Goal: Transaction & Acquisition: Obtain resource

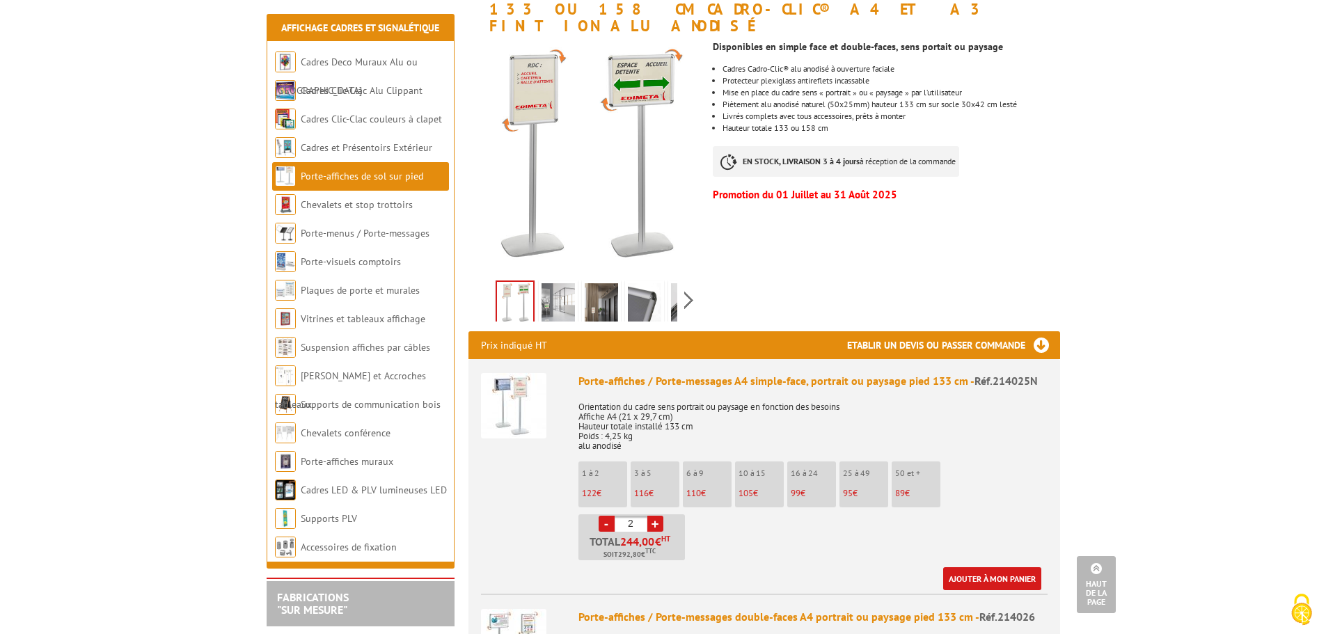
click at [605, 516] on link "-" at bounding box center [607, 524] width 16 height 16
type input "1"
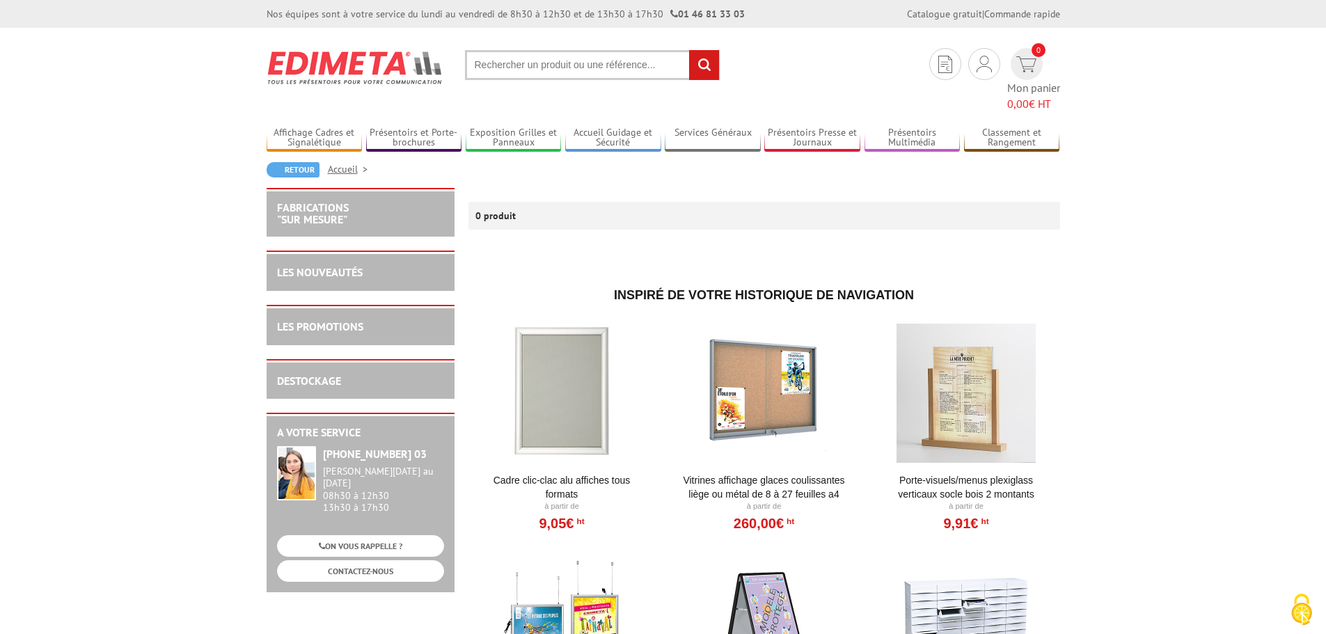
click at [546, 66] on input "text" at bounding box center [592, 65] width 255 height 30
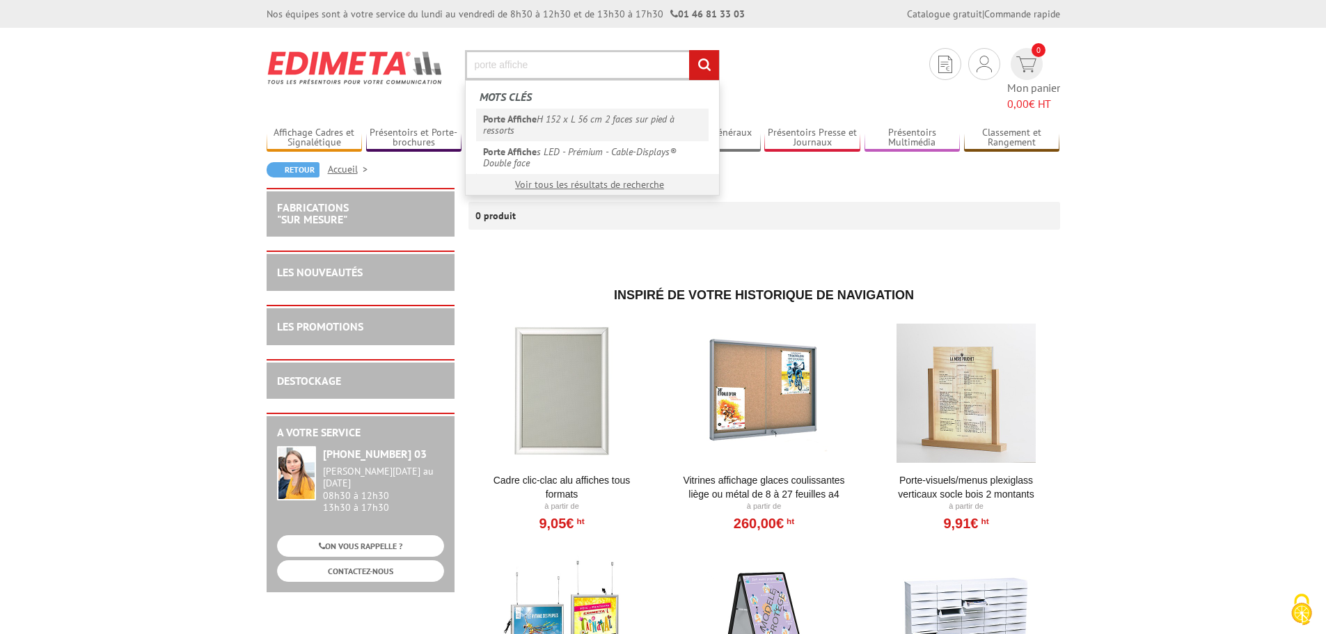
type input "porte affiche"
click at [553, 126] on link "Porte Affiche H 152 x L 56 cm 2 faces sur pied à ressorts" at bounding box center [592, 125] width 232 height 32
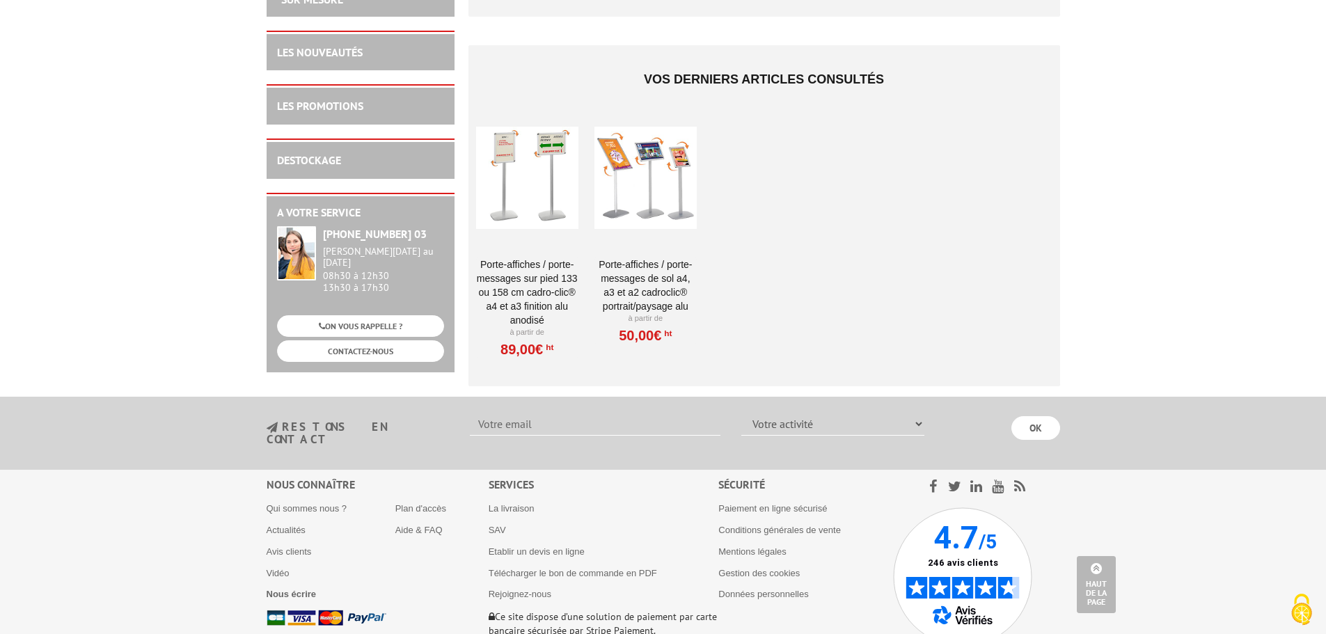
scroll to position [1432, 0]
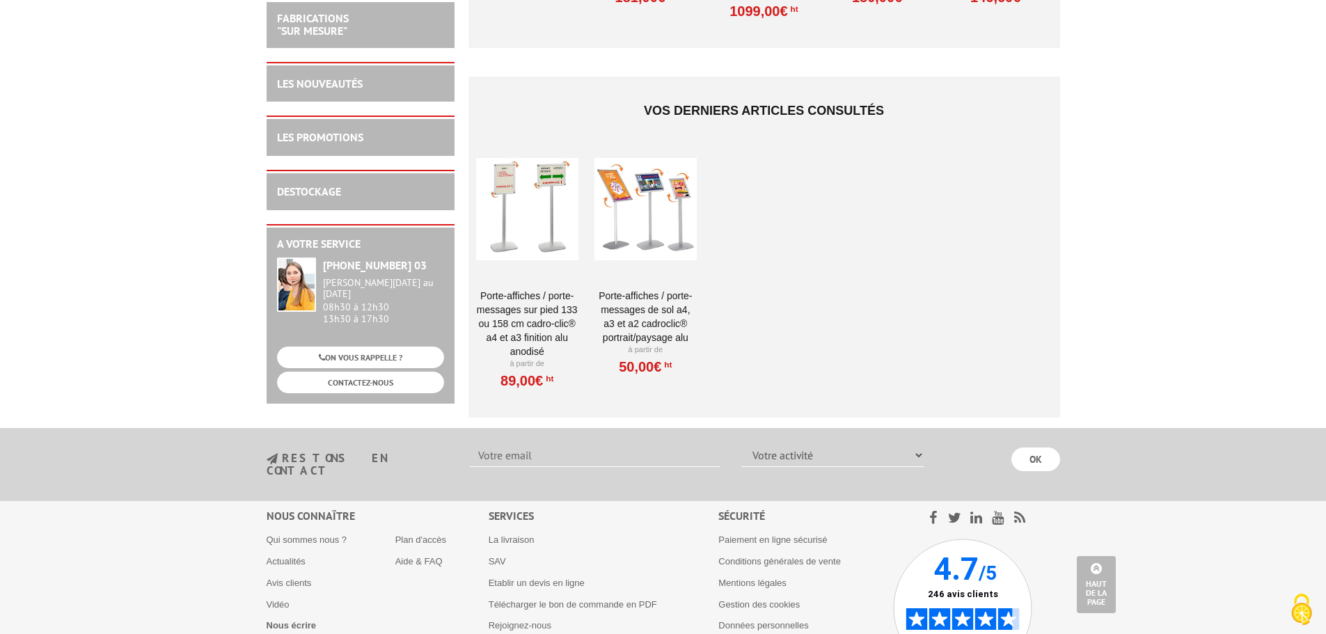
click at [523, 289] on link "Porte-affiches / Porte-messages sur pied 133 ou 158 cm Cadro-Clic® A4 et A3 fin…" at bounding box center [527, 324] width 102 height 70
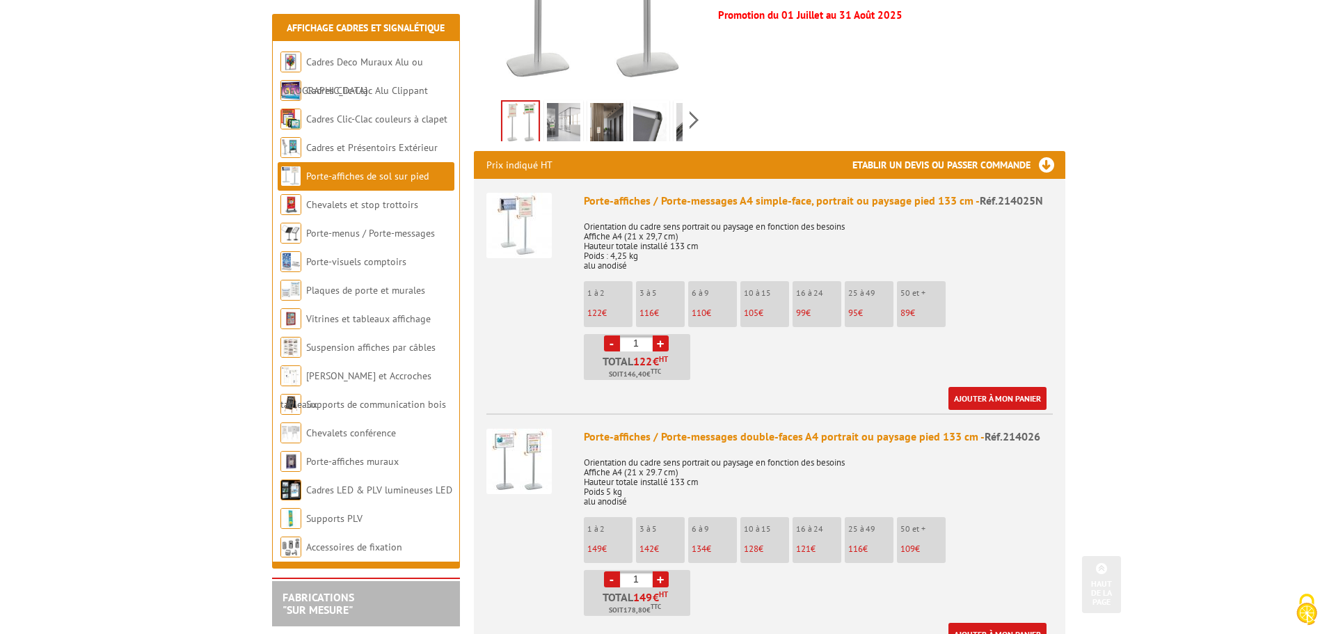
scroll to position [487, 0]
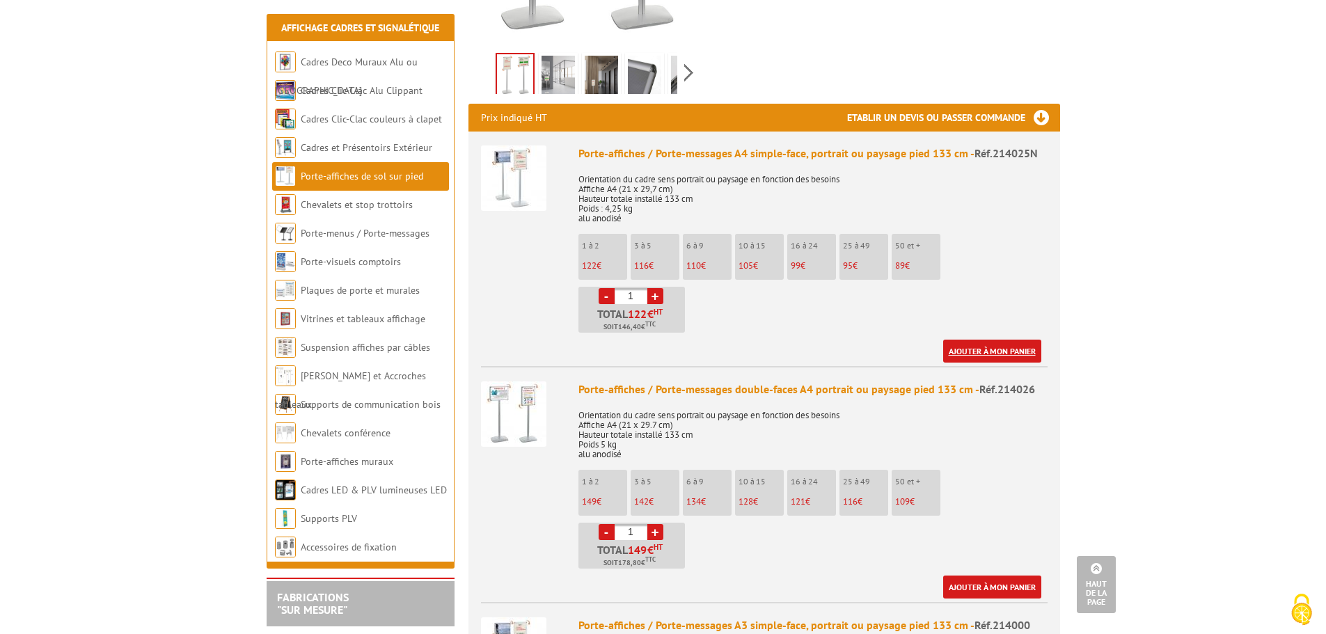
click at [998, 340] on link "Ajouter à mon panier" at bounding box center [992, 351] width 98 height 23
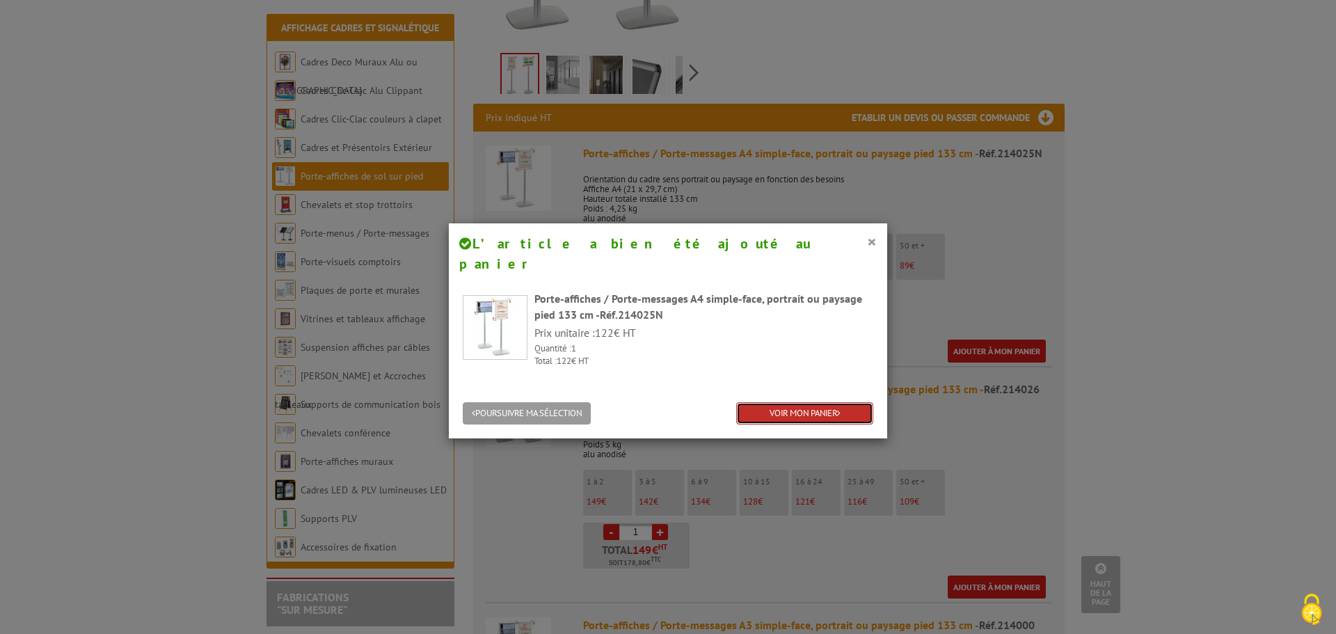
click at [805, 402] on link "VOIR MON PANIER" at bounding box center [804, 413] width 137 height 23
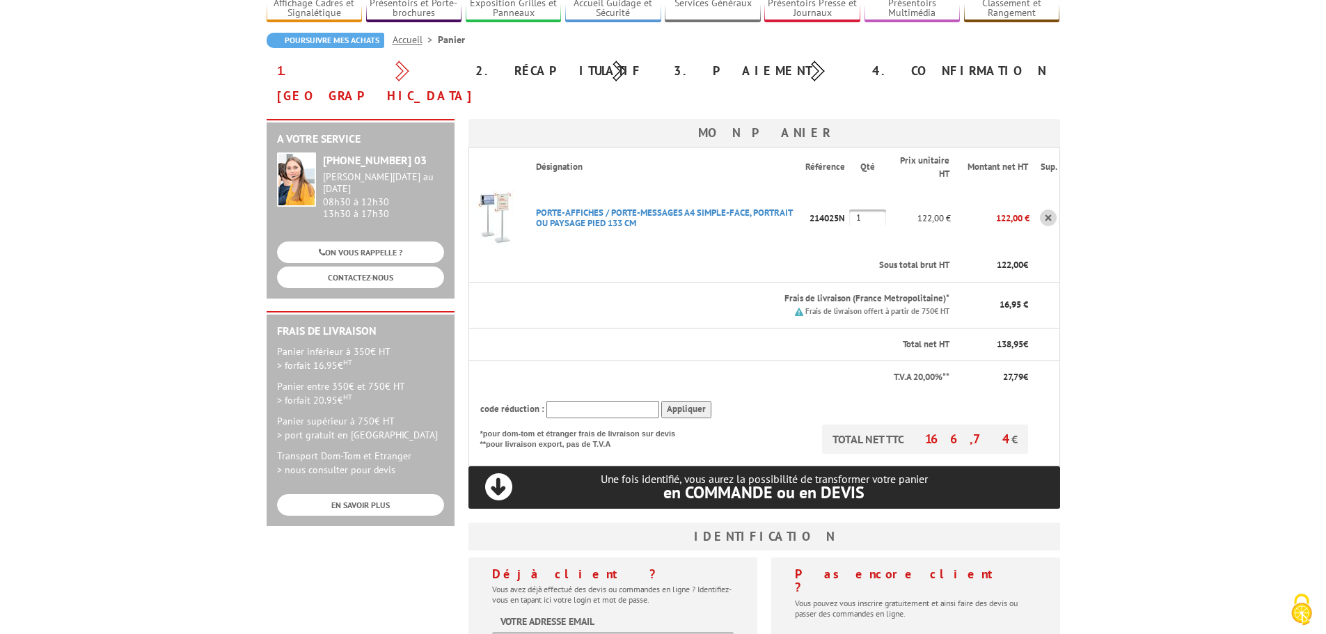
scroll to position [261, 0]
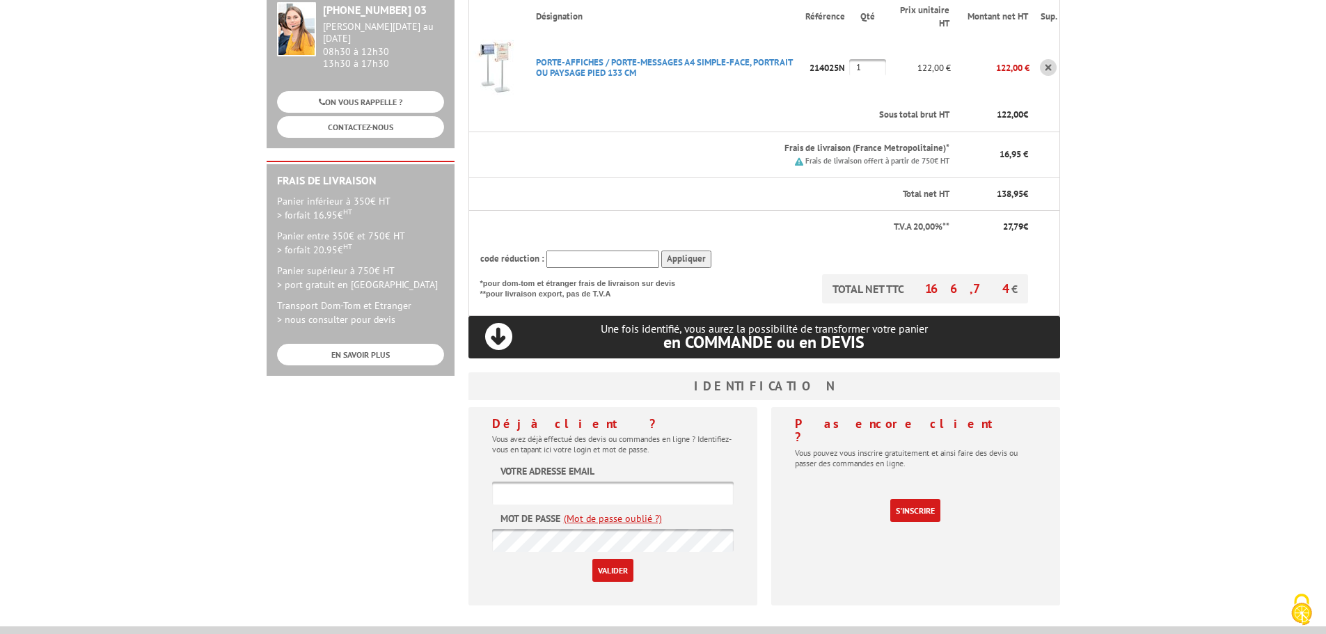
click at [597, 482] on input "text" at bounding box center [612, 493] width 241 height 23
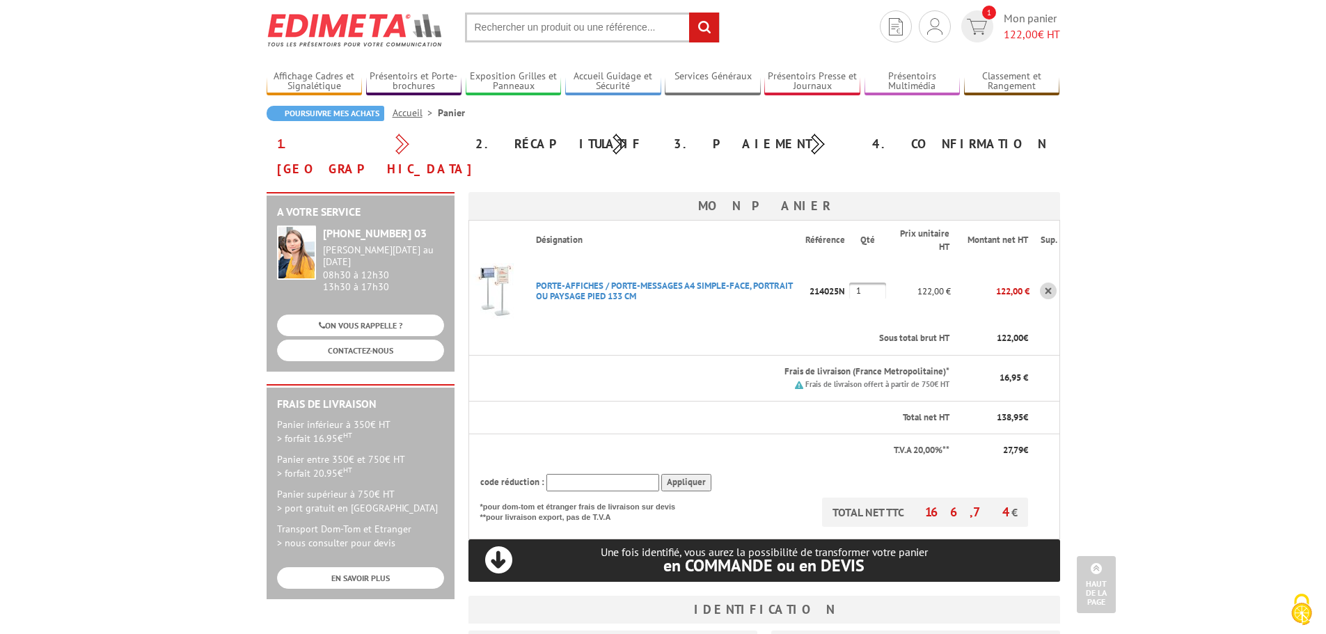
scroll to position [0, 0]
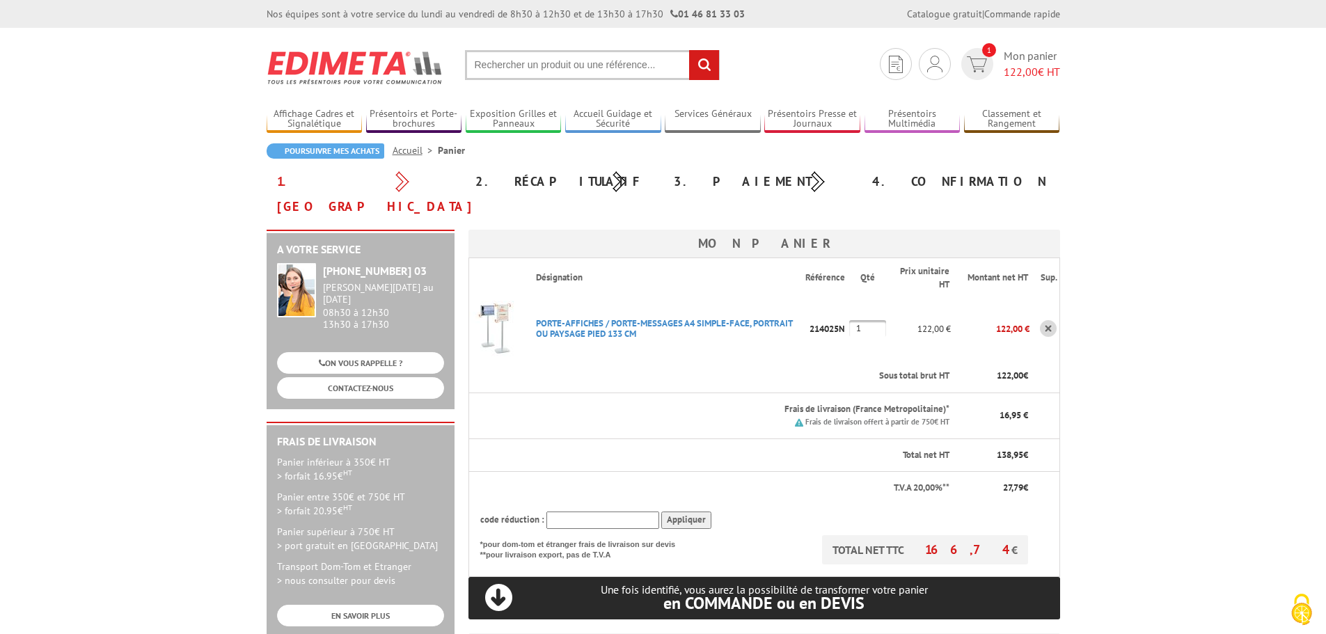
drag, startPoint x: 427, startPoint y: 245, endPoint x: 345, endPoint y: 243, distance: 81.5
click at [345, 263] on div "[PHONE_NUMBER] 03" at bounding box center [383, 271] width 121 height 16
copy strong "(0)1 46 81 33 03"
click at [1194, 199] on body "Nos équipes sont à votre service du lundi au vendredi de 8h30 à 12h30 et de 13h…" at bounding box center [663, 604] width 1326 height 1208
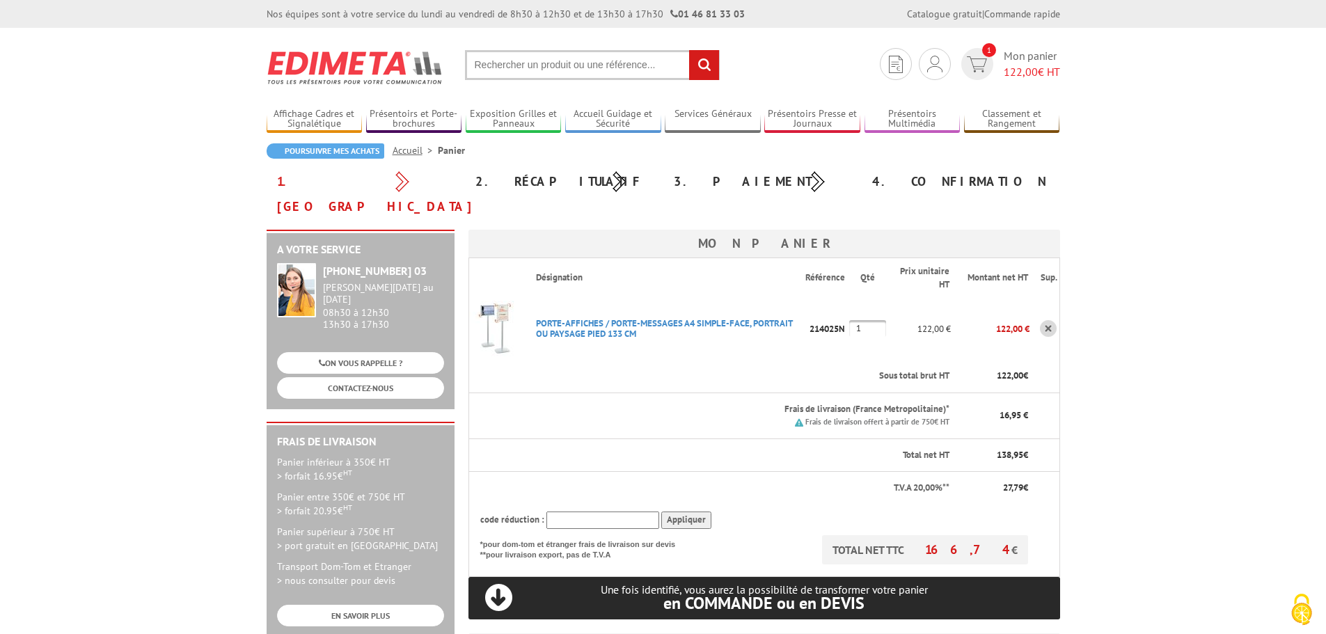
click at [605, 360] on th "Sous total brut HT" at bounding box center [738, 376] width 427 height 33
drag, startPoint x: 846, startPoint y: 306, endPoint x: 798, endPoint y: 319, distance: 49.6
click at [798, 319] on tr "PORTE-AFFICHES / PORTE-MESSAGES A4 SIMPLE-FACE, PORTRAIT OU PAYSAGE PIED 133 CM…" at bounding box center [763, 328] width 591 height 63
click at [820, 317] on p "214025N" at bounding box center [827, 329] width 44 height 24
drag, startPoint x: 845, startPoint y: 304, endPoint x: 810, endPoint y: 310, distance: 35.2
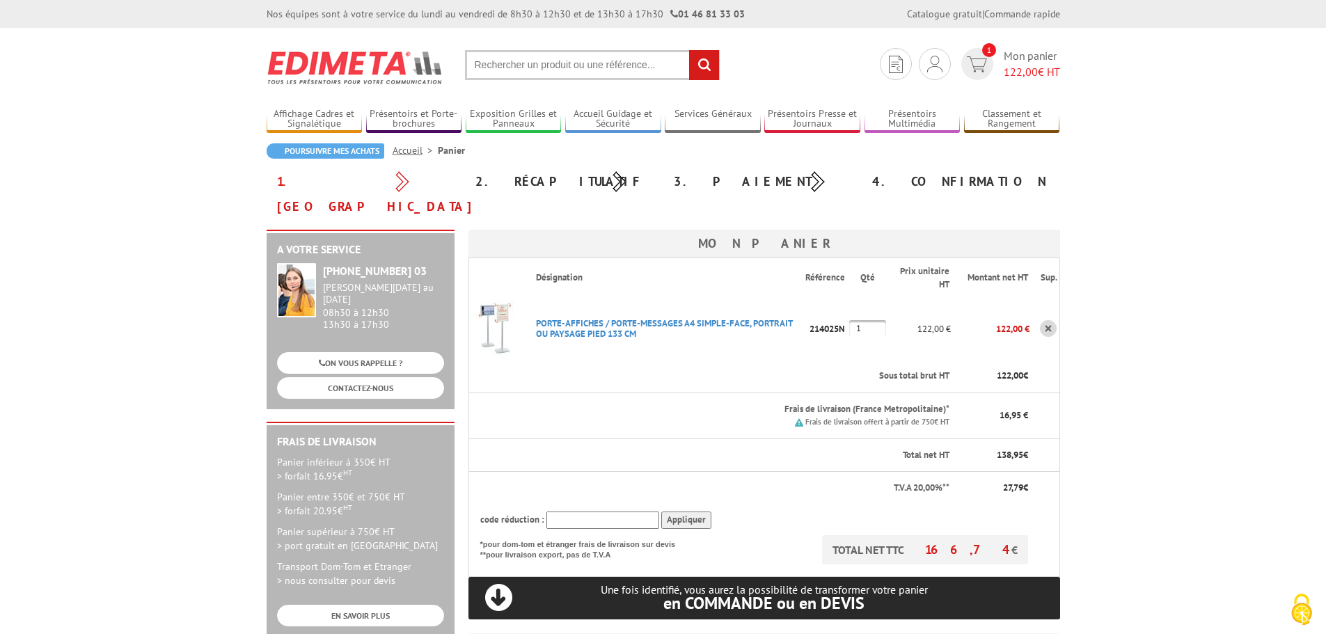
click at [810, 317] on p "214025N" at bounding box center [827, 329] width 44 height 24
click at [834, 317] on p "214025N" at bounding box center [827, 329] width 44 height 24
drag, startPoint x: 846, startPoint y: 304, endPoint x: 815, endPoint y: 305, distance: 30.6
click at [815, 317] on p "214025N" at bounding box center [827, 329] width 44 height 24
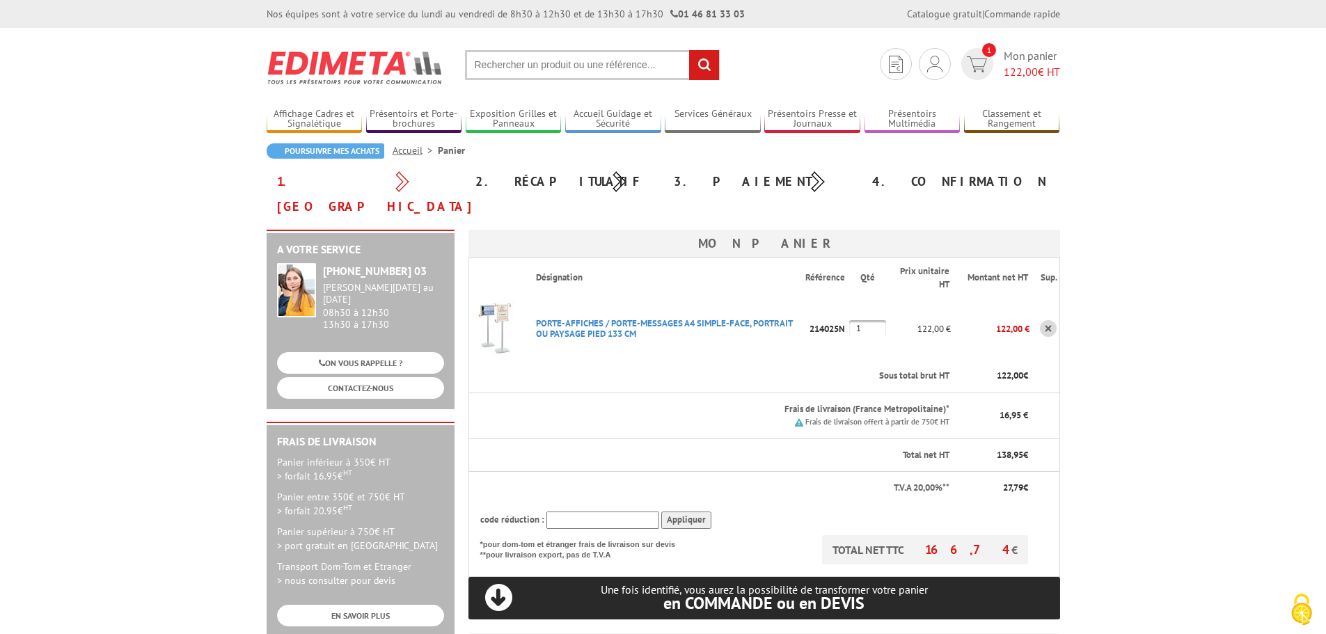
click at [815, 317] on p "214025N" at bounding box center [827, 329] width 44 height 24
drag, startPoint x: 809, startPoint y: 306, endPoint x: 846, endPoint y: 303, distance: 36.3
click at [846, 317] on p "214025N" at bounding box center [827, 329] width 44 height 24
drag, startPoint x: 848, startPoint y: 303, endPoint x: 811, endPoint y: 306, distance: 36.2
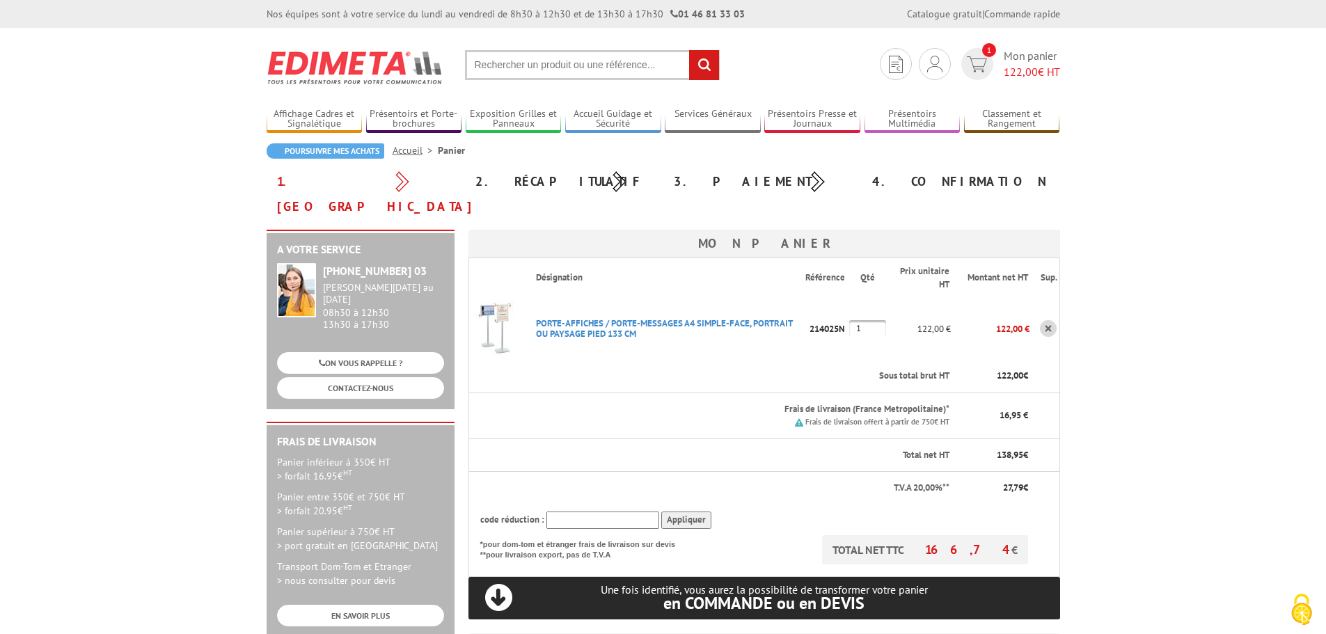
click at [811, 317] on p "214025N" at bounding box center [827, 329] width 44 height 24
click at [602, 62] on input "text" at bounding box center [592, 65] width 255 height 30
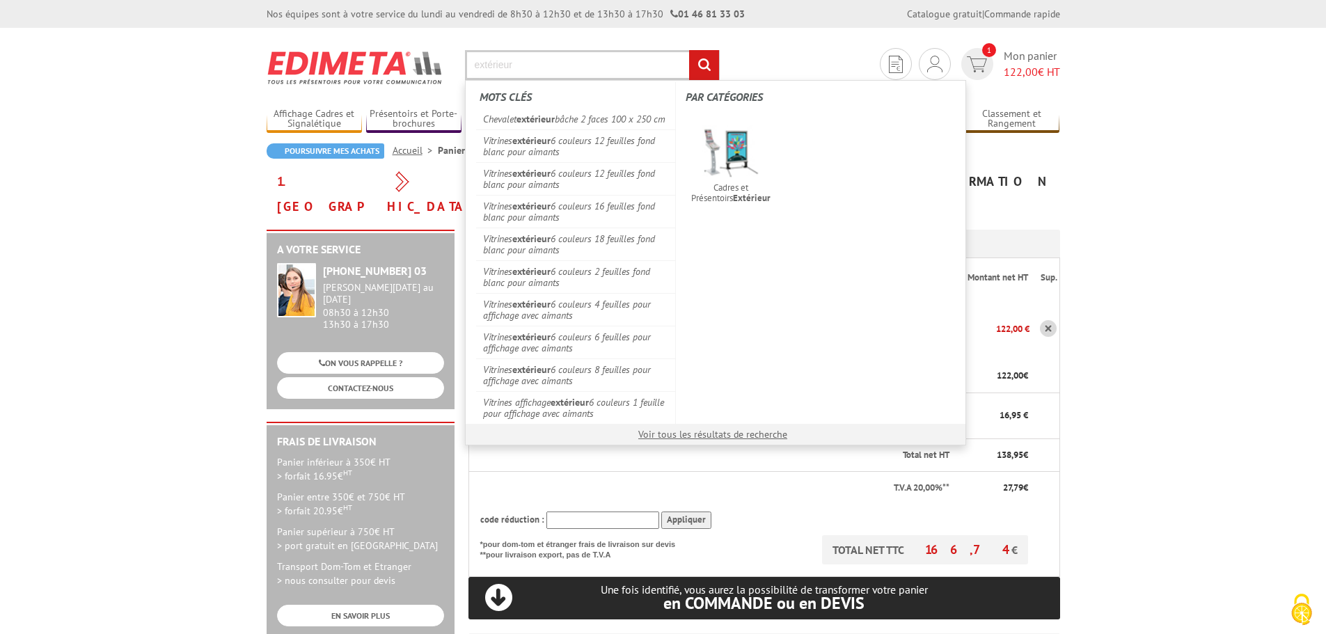
type input "extérieur"
click at [689, 50] on input "rechercher" at bounding box center [704, 65] width 30 height 30
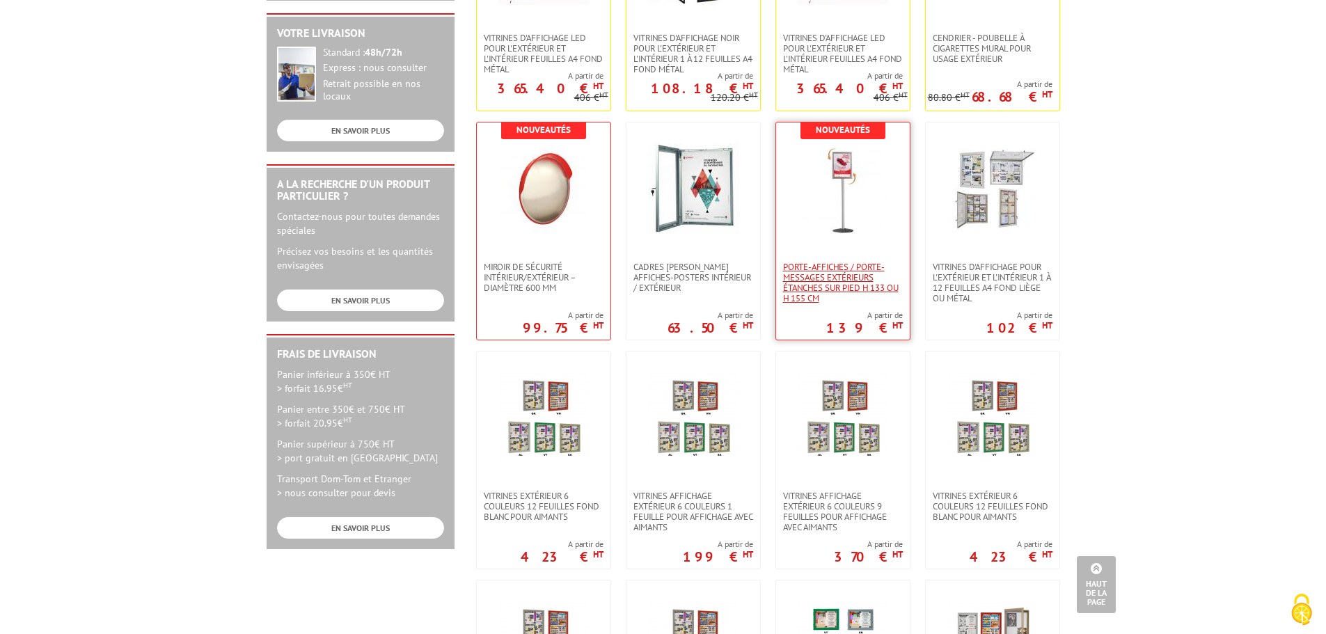
click at [834, 271] on span "Porte-affiches / Porte-messages extérieurs étanches sur pied h 133 ou h 155 cm" at bounding box center [843, 283] width 120 height 42
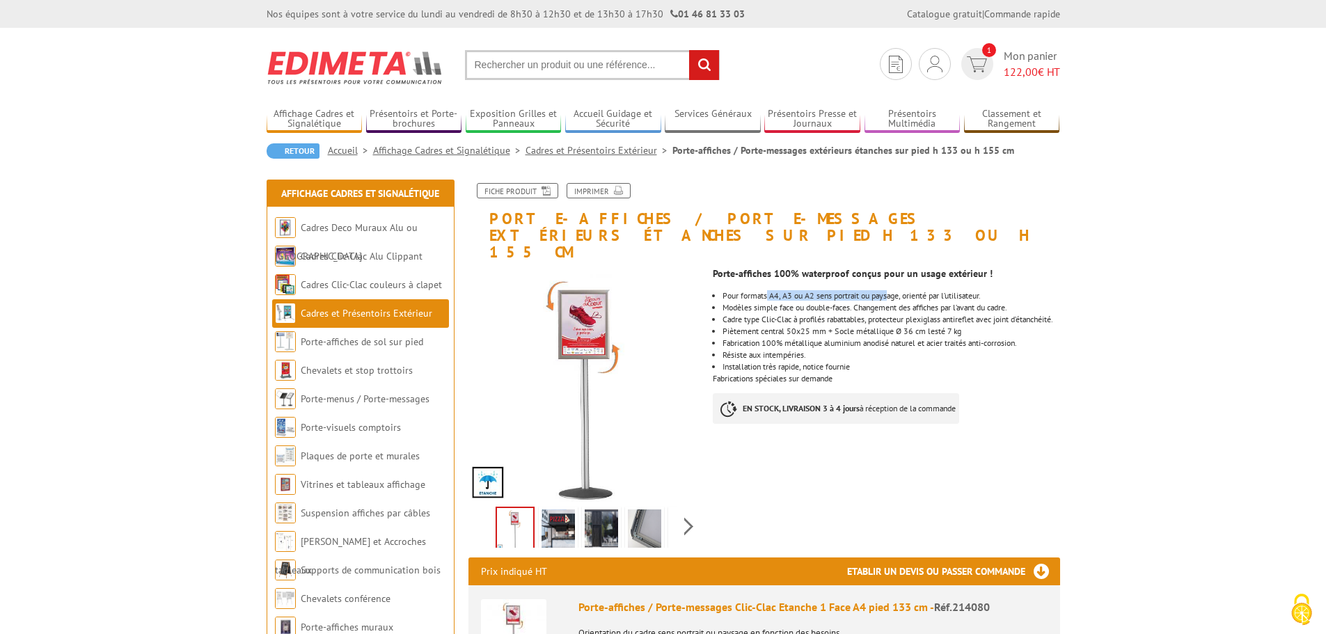
drag, startPoint x: 769, startPoint y: 280, endPoint x: 893, endPoint y: 282, distance: 123.9
click at [893, 292] on li "Pour formats A4, A3 ou A2 sens portrait ou paysage, orienté par l’utilisateur." at bounding box center [890, 296] width 337 height 8
click at [926, 292] on li "Pour formats A4, A3 ou A2 sens portrait ou paysage, orienté par l’utilisateur." at bounding box center [890, 296] width 337 height 8
click at [811, 315] on li "Cadre type Clic-Clac à profilés rabattables, protecteur plexiglass antireflet a…" at bounding box center [890, 319] width 337 height 8
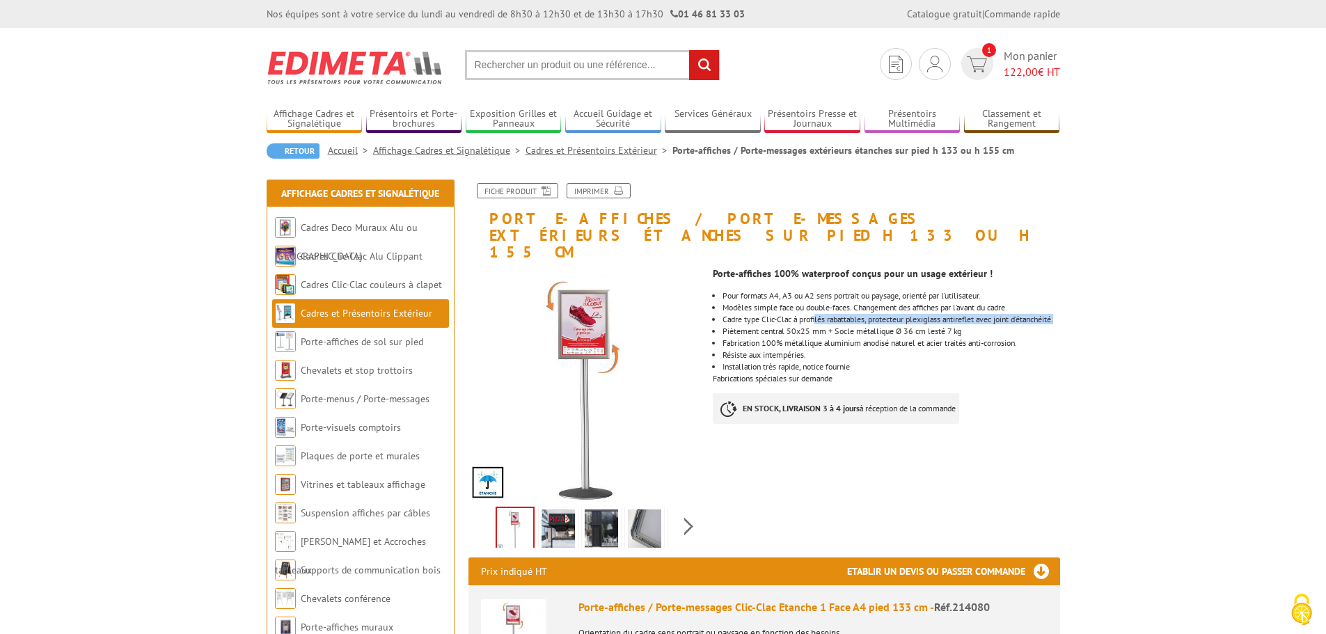
drag, startPoint x: 830, startPoint y: 305, endPoint x: 892, endPoint y: 311, distance: 62.3
click at [888, 315] on li "Cadre type Clic-Clac à profilés rabattables, protecteur plexiglass antireflet a…" at bounding box center [890, 319] width 337 height 8
click at [892, 315] on li "Cadre type Clic-Clac à profilés rabattables, protecteur plexiglass antireflet a…" at bounding box center [890, 319] width 337 height 8
click at [770, 315] on li "Cadre type Clic-Clac à profilés rabattables, protecteur plexiglass antireflet a…" at bounding box center [890, 319] width 337 height 8
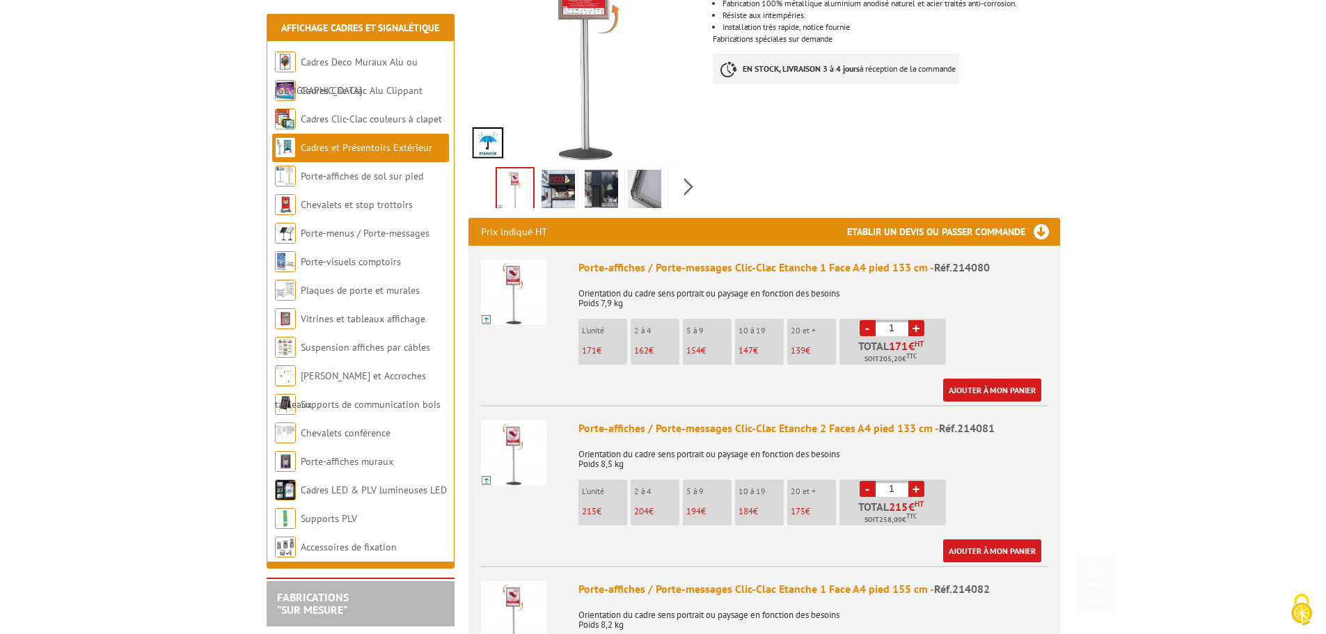
scroll to position [348, 0]
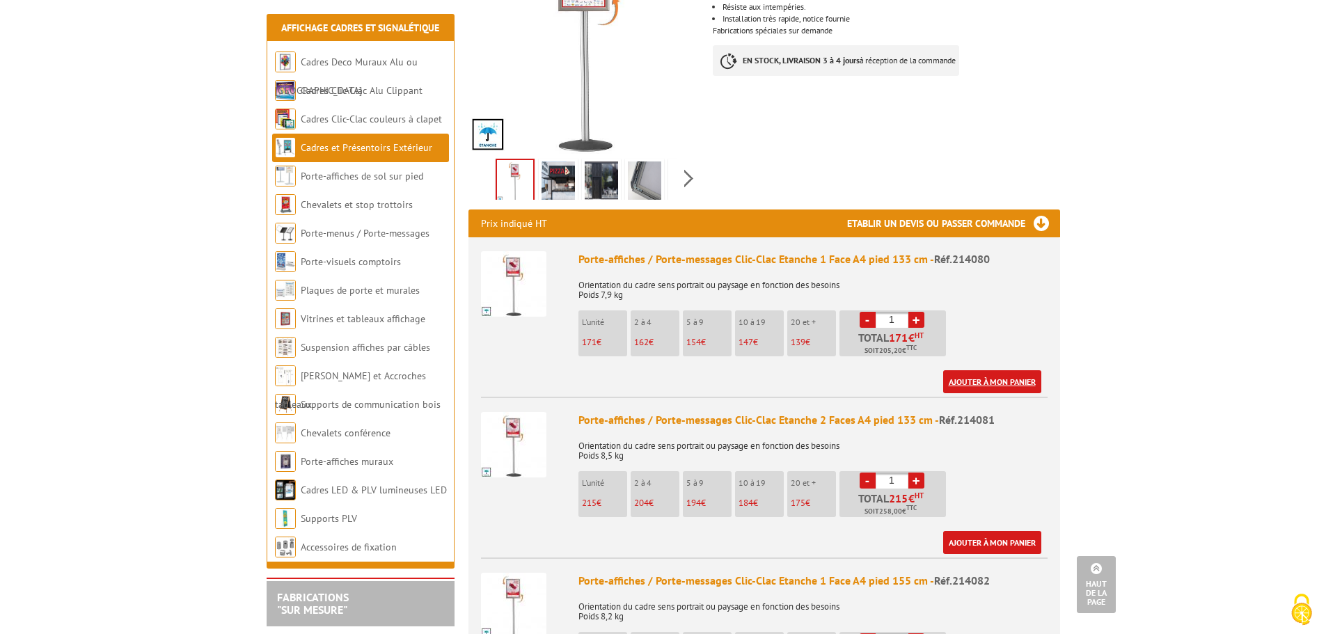
click at [1005, 370] on link "Ajouter à mon panier" at bounding box center [992, 381] width 98 height 23
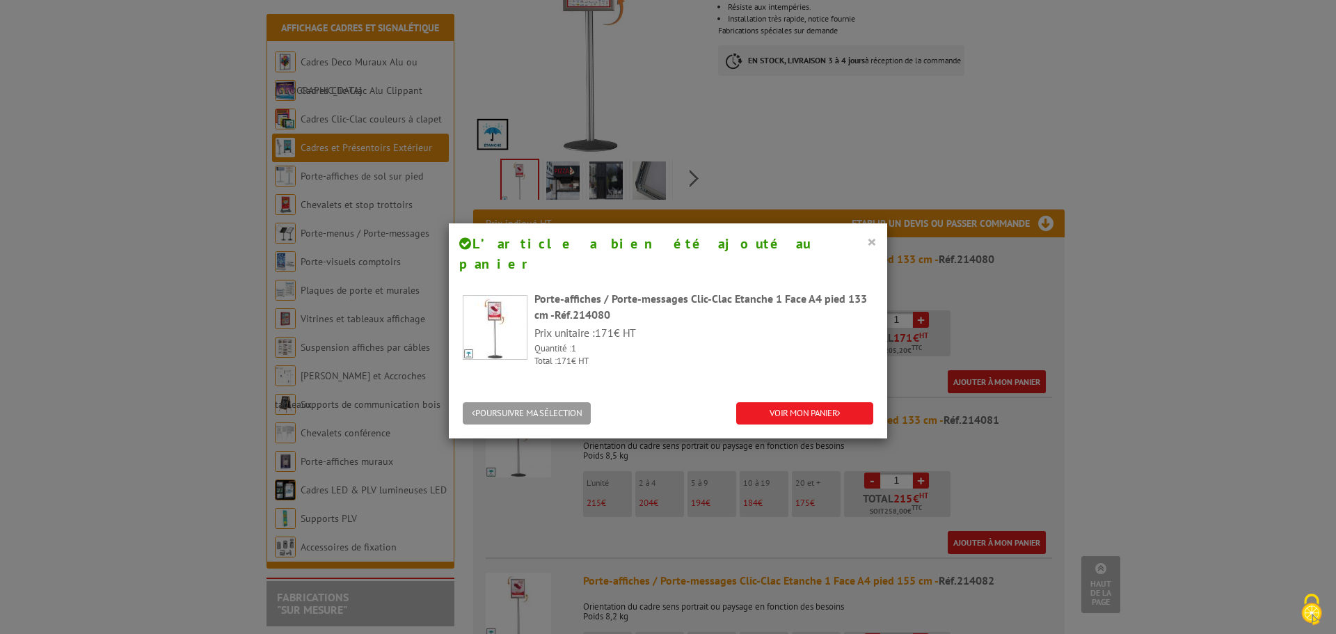
click at [867, 239] on button "×" at bounding box center [872, 241] width 10 height 18
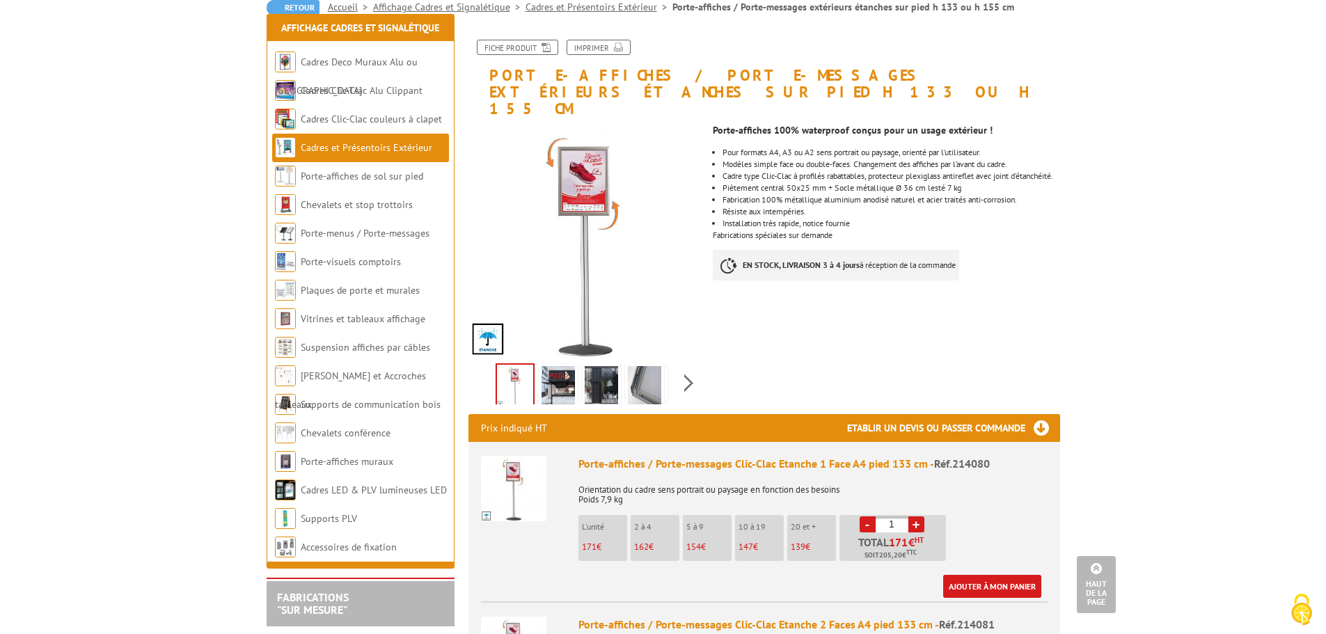
scroll to position [0, 0]
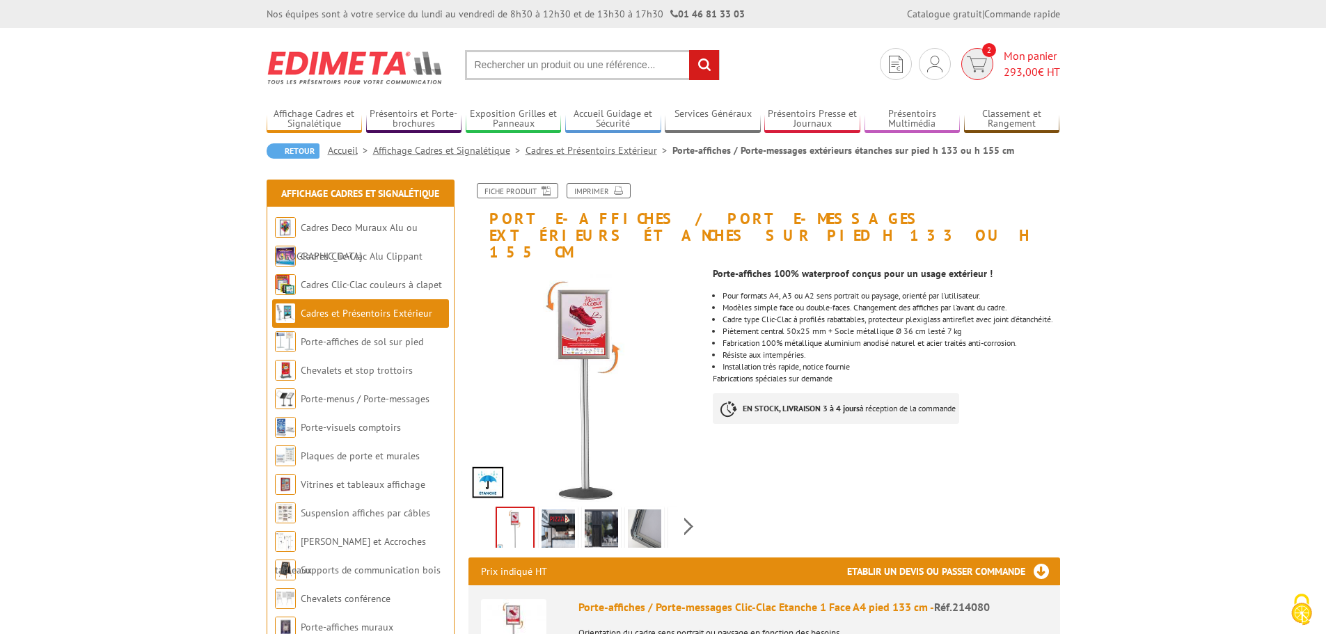
click at [1034, 55] on span "Mon panier 293,00 € HT" at bounding box center [1032, 64] width 56 height 32
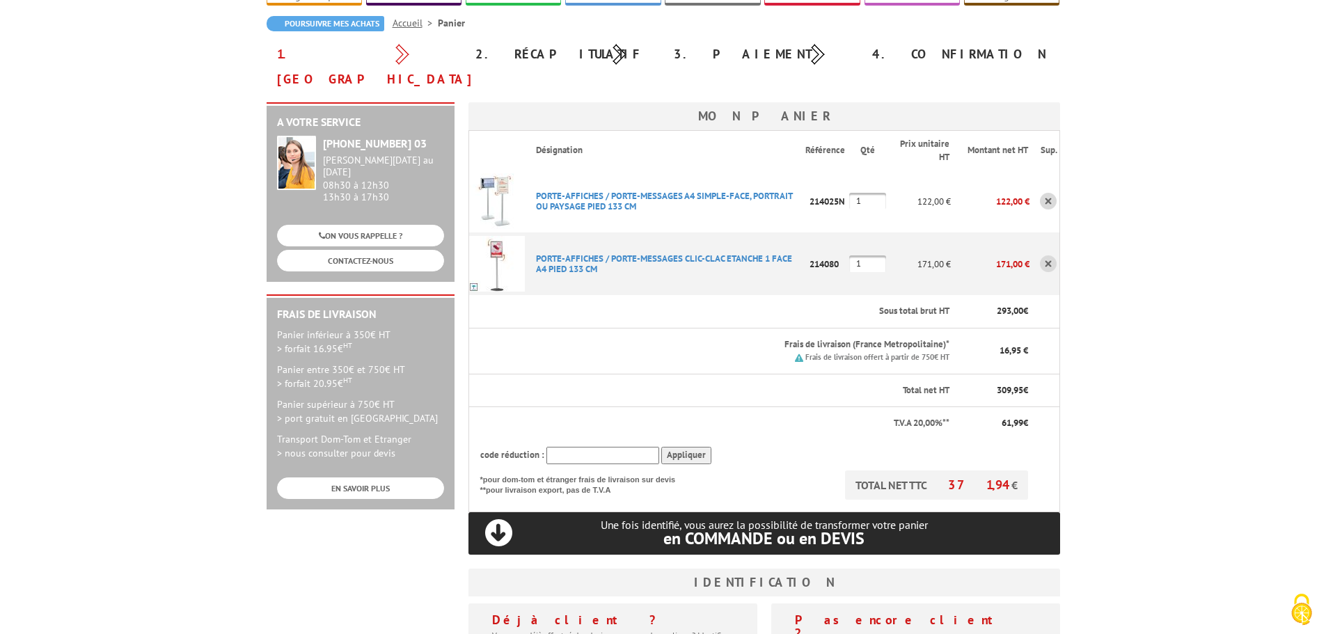
scroll to position [139, 0]
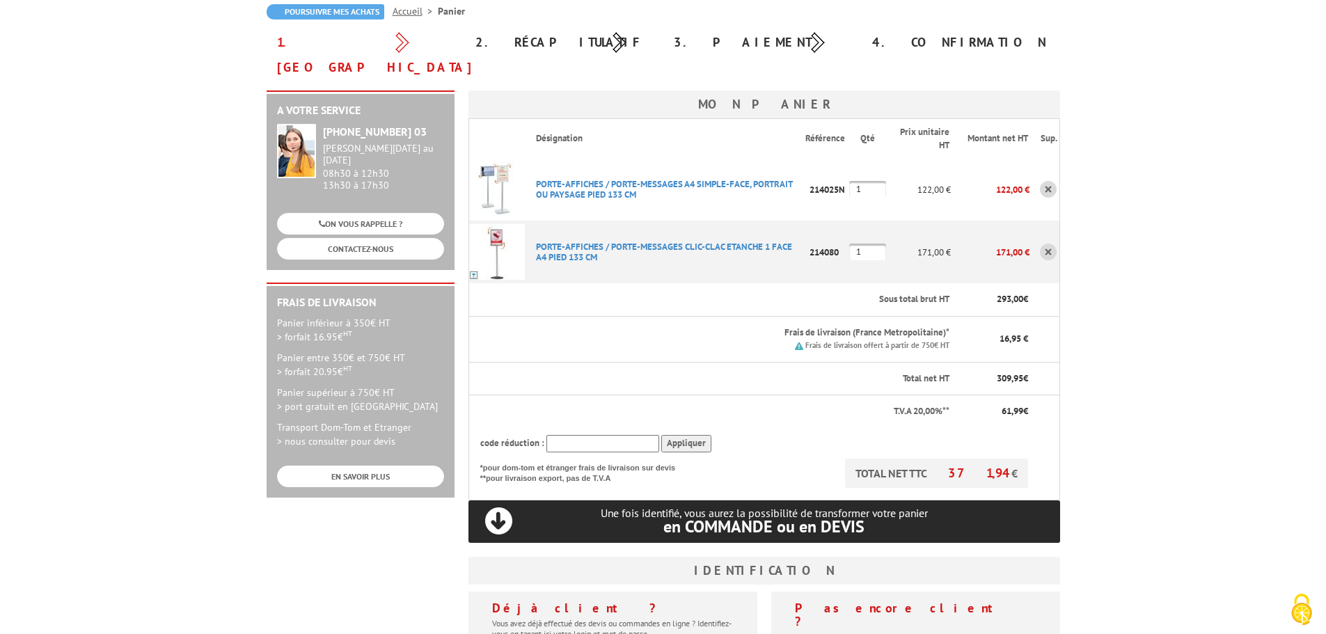
click at [1043, 181] on link at bounding box center [1048, 189] width 17 height 17
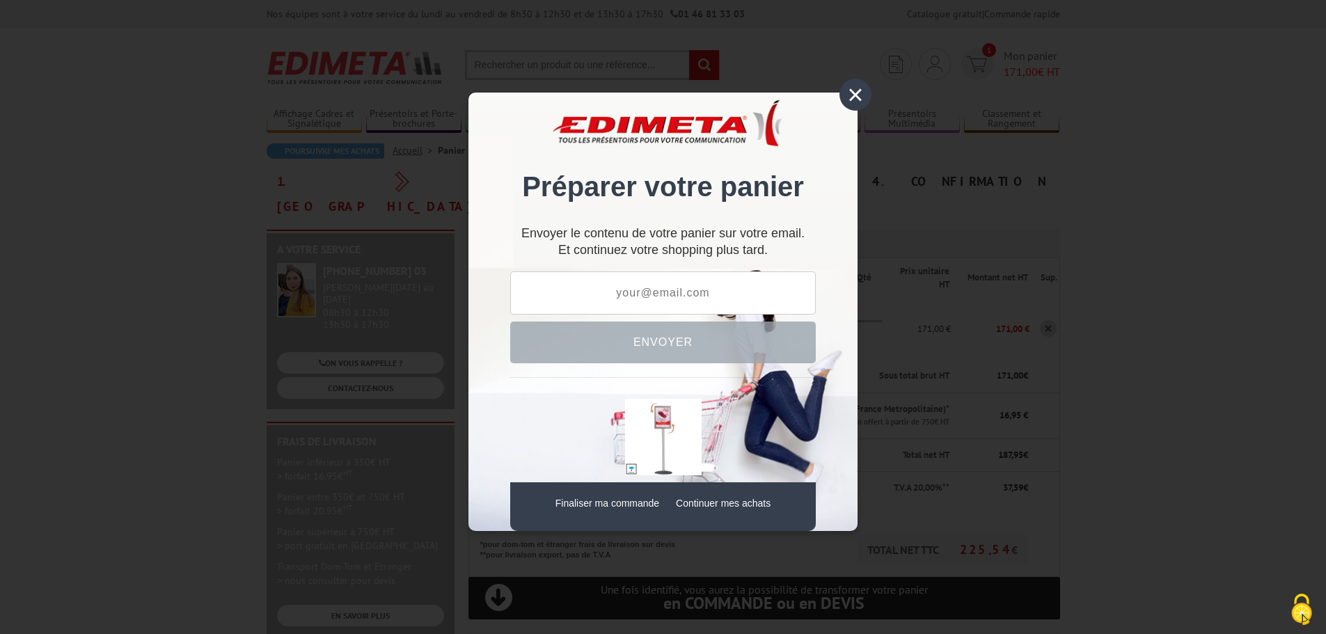
click at [849, 96] on div "×" at bounding box center [855, 95] width 32 height 32
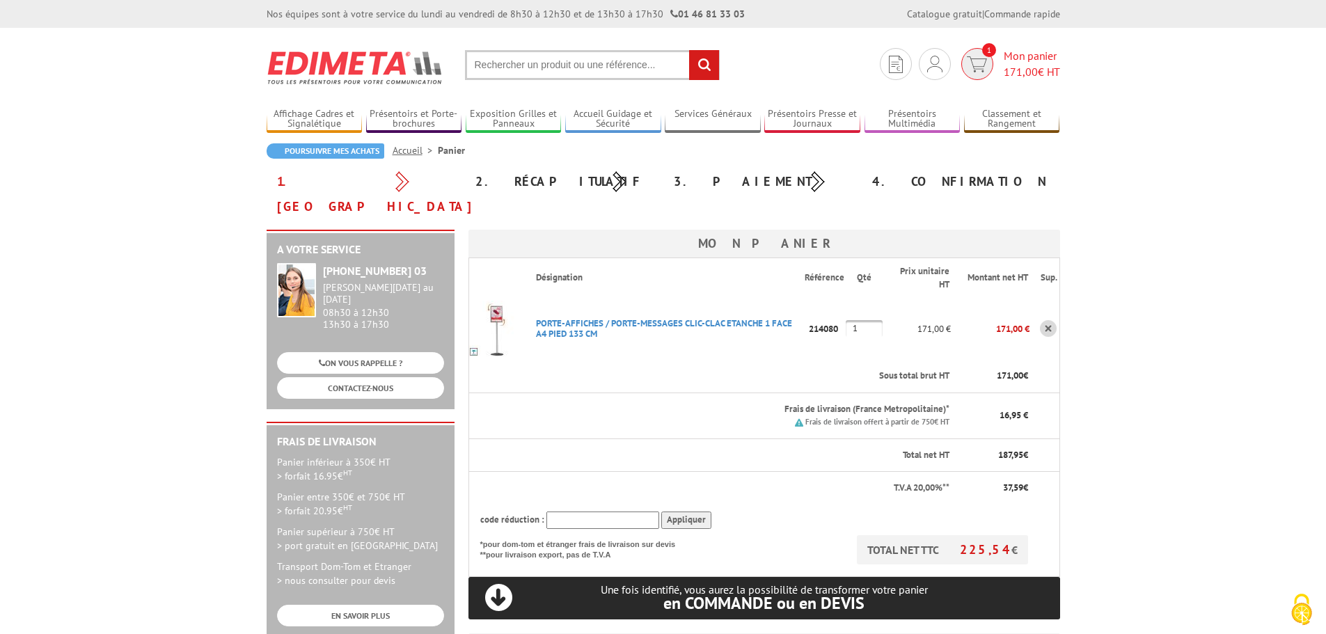
click at [1017, 52] on span "Mon panier 171,00 € HT" at bounding box center [1032, 64] width 56 height 32
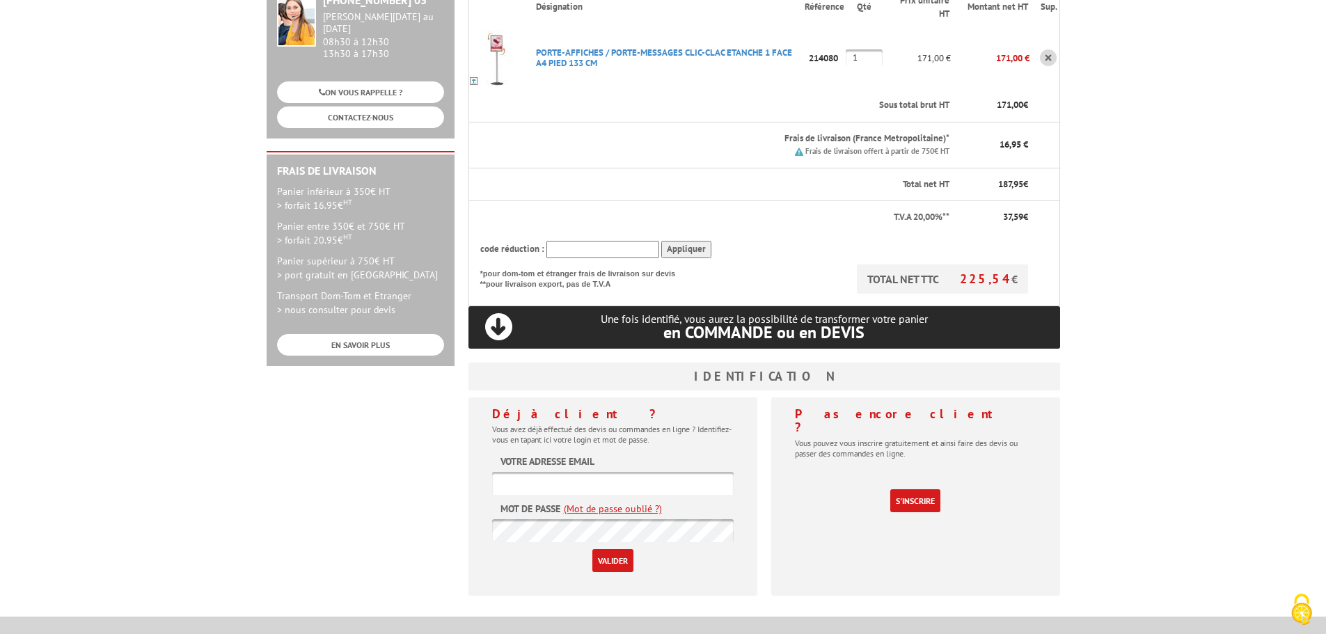
scroll to position [278, 0]
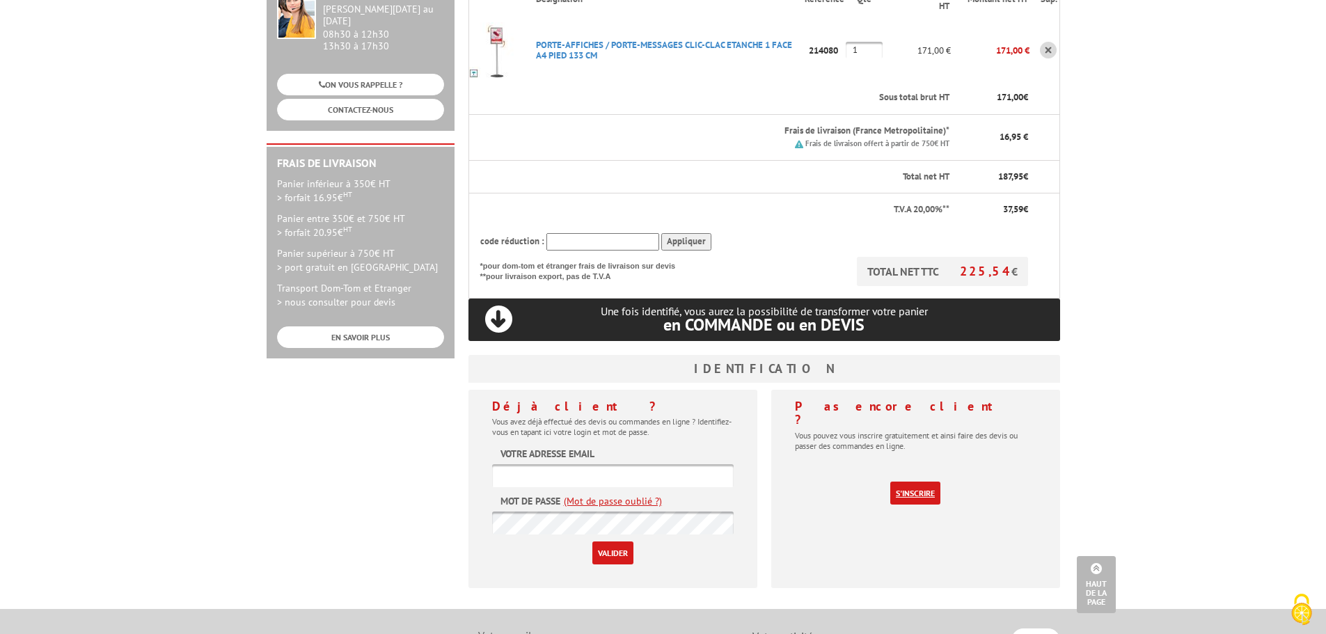
click at [908, 482] on link "S'inscrire" at bounding box center [915, 493] width 50 height 23
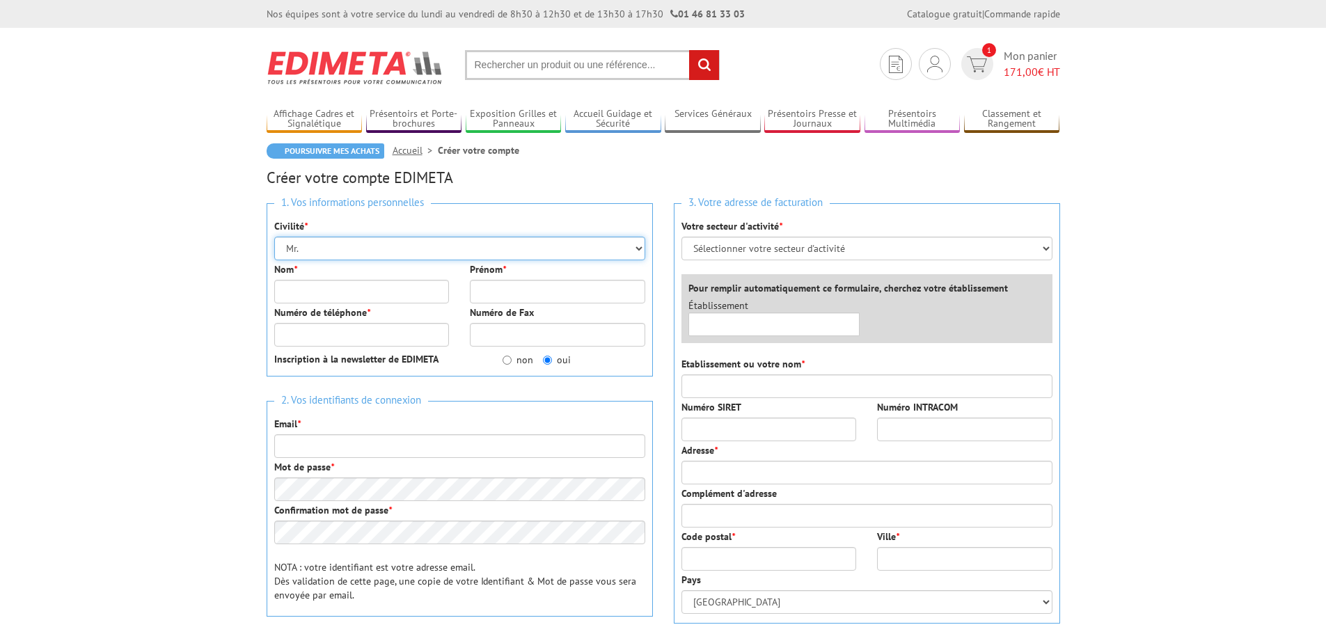
click at [372, 250] on select "Mr. Mme. Mlle." at bounding box center [459, 249] width 371 height 24
click at [324, 291] on input "Nom *" at bounding box center [361, 292] width 175 height 24
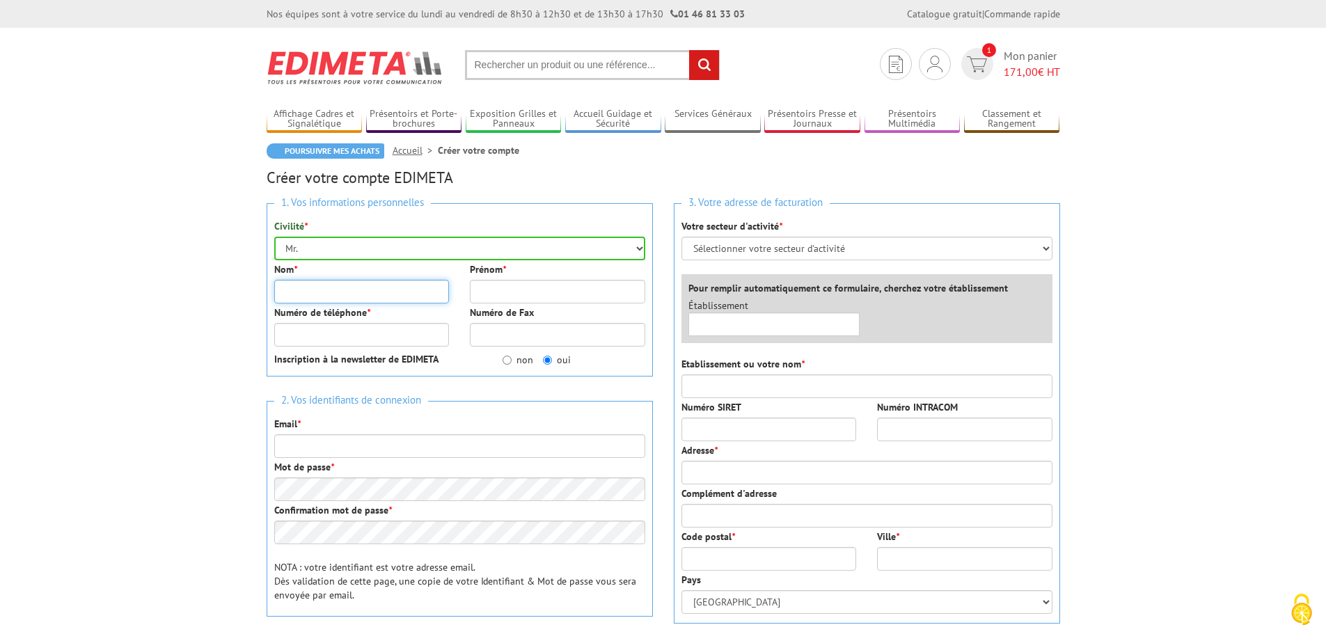
click at [292, 291] on input "Nom *" at bounding box center [361, 292] width 175 height 24
click at [292, 290] on input "Nom *" at bounding box center [361, 292] width 175 height 24
type input "Verneyre"
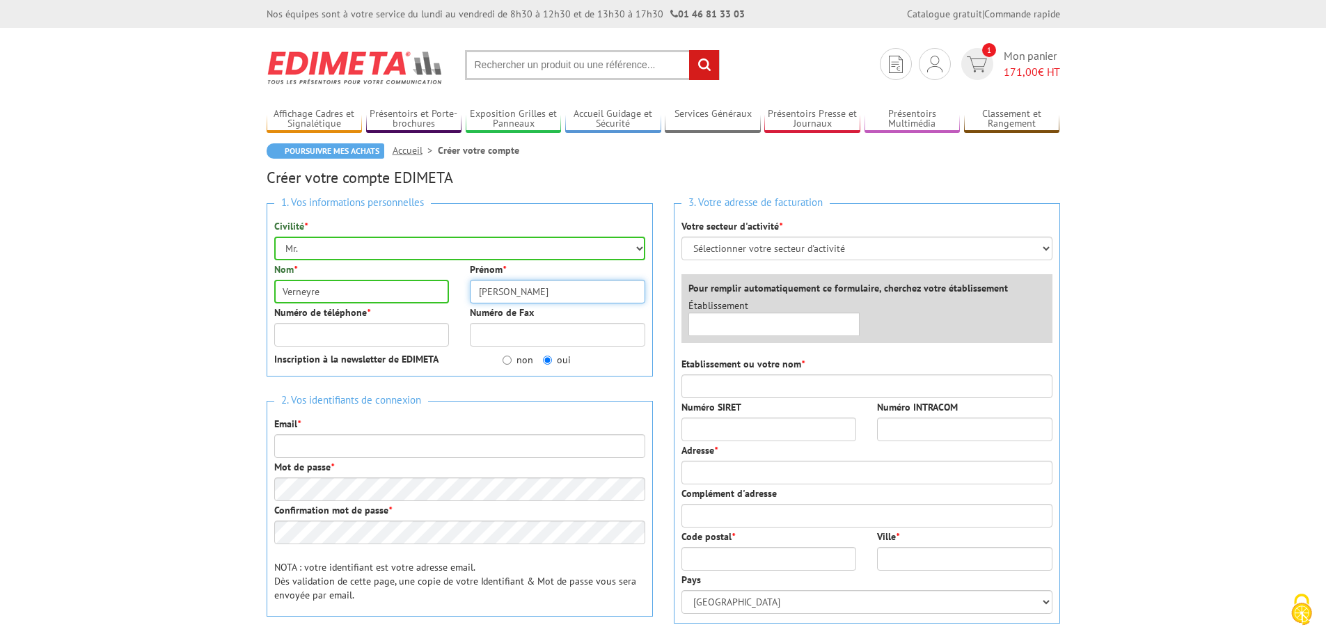
type input "[PERSON_NAME]"
click at [340, 342] on input "Numéro de téléphone *" at bounding box center [361, 335] width 175 height 24
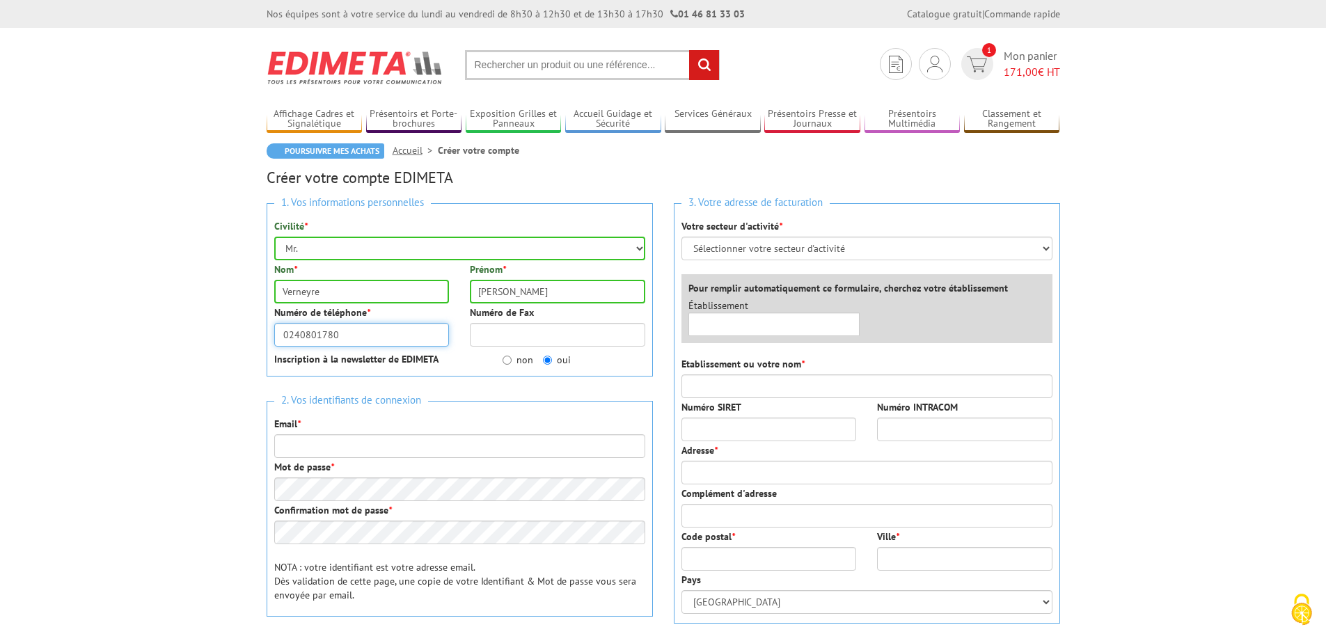
drag, startPoint x: 344, startPoint y: 336, endPoint x: 328, endPoint y: 335, distance: 16.7
click at [328, 335] on input "0240801780" at bounding box center [361, 335] width 175 height 24
type input "0240801769"
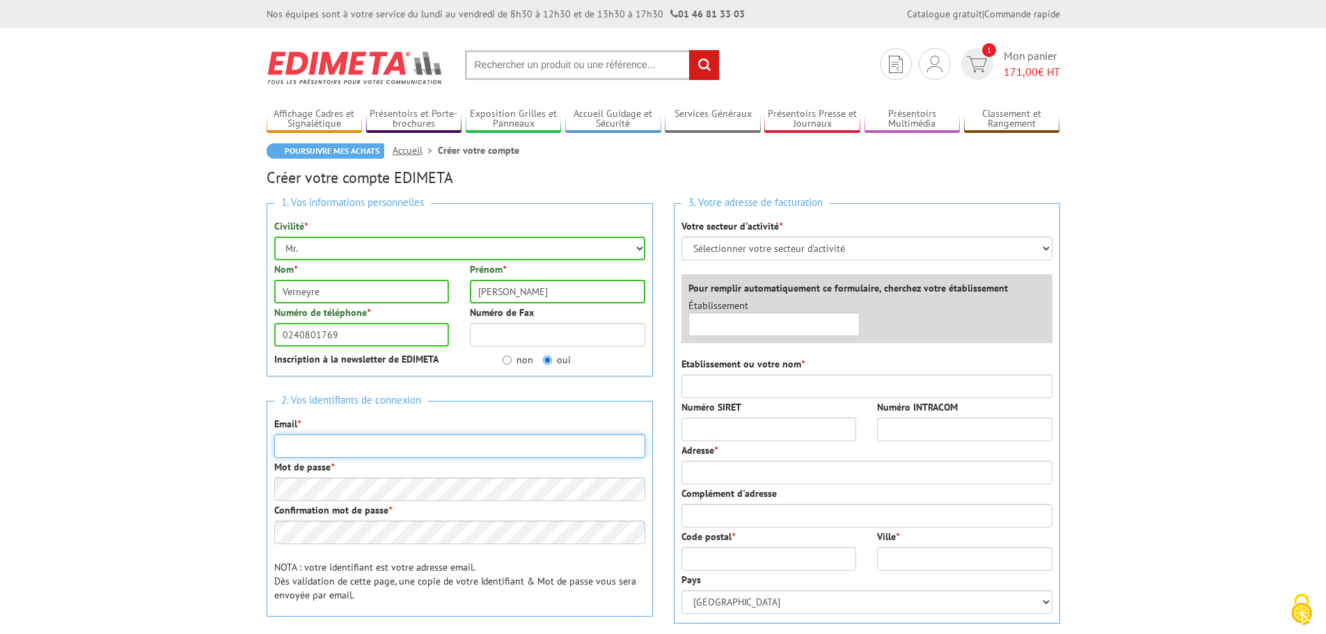
click at [316, 440] on input "Email *" at bounding box center [459, 446] width 371 height 24
click at [314, 444] on input "Email *" at bounding box center [459, 446] width 371 height 24
type input "[EMAIL_ADDRESS][DOMAIN_NAME]"
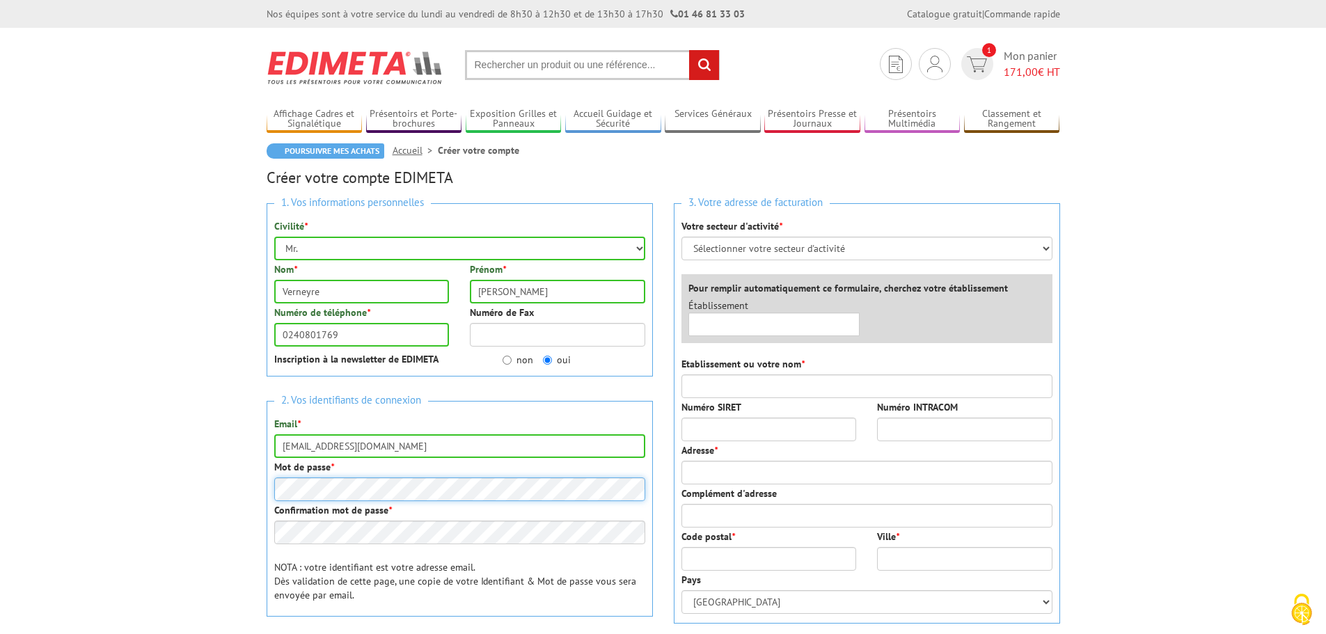
click at [231, 480] on body "Nos équipes sont à votre service du lundi au vendredi de 8h30 à 12h30 et de 13h…" at bounding box center [663, 582] width 1326 height 1164
click at [262, 482] on div "1. Vos informations personnelles Civilité * Mr. Mme. Mlle. Nom * Verneyre Préno…" at bounding box center [459, 445] width 407 height 505
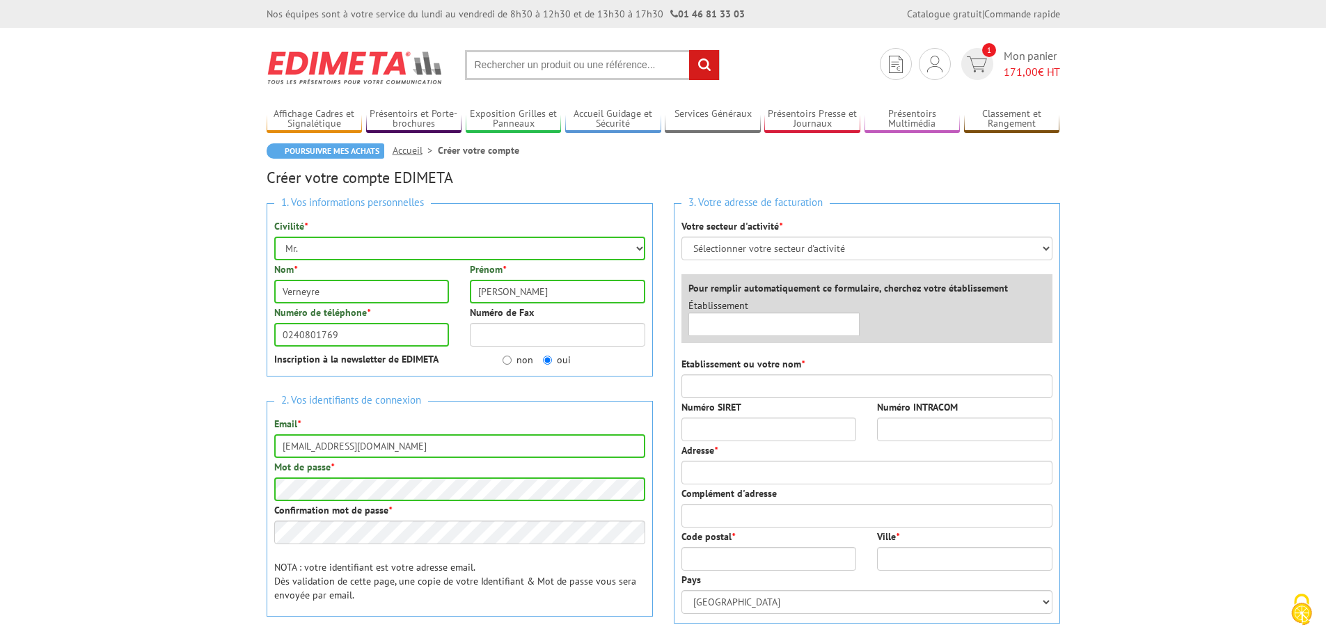
click at [431, 557] on div "2. Vos identifiants de connexion Email * dverneyre@mairie-clisson.fr Mot de pas…" at bounding box center [460, 509] width 386 height 216
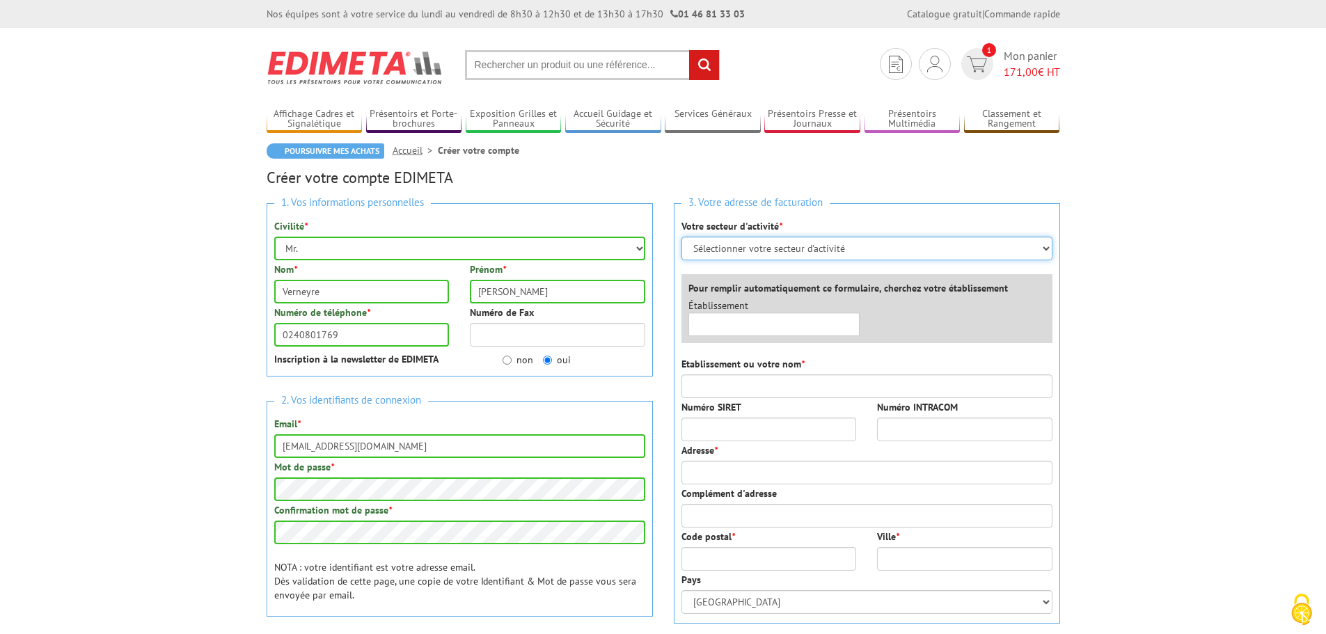
click at [869, 250] on select "Sélectionner votre secteur d'activité Administrations et collectivités Magasins…" at bounding box center [866, 249] width 371 height 24
click at [865, 252] on select "Sélectionner votre secteur d'activité Administrations et collectivités Magasins…" at bounding box center [866, 249] width 371 height 24
select select "876"
click at [681, 237] on select "Sélectionner votre secteur d'activité Administrations et collectivités Magasins…" at bounding box center [866, 249] width 371 height 24
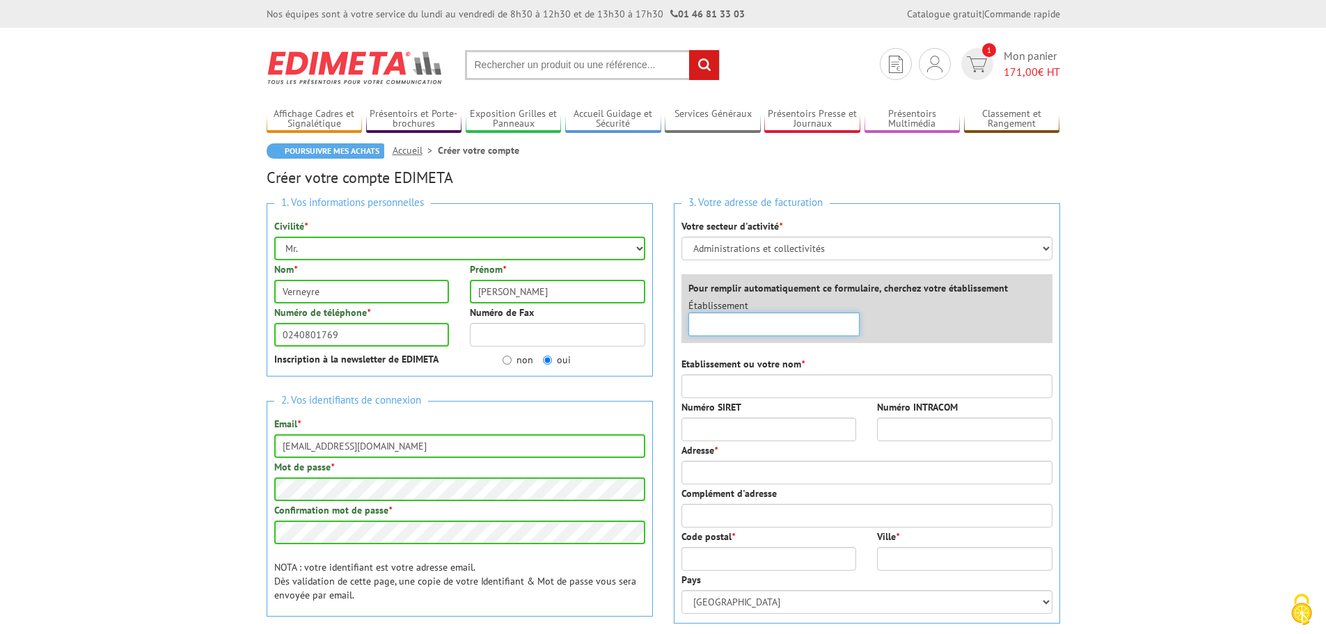
click at [777, 326] on input "text" at bounding box center [774, 324] width 172 height 24
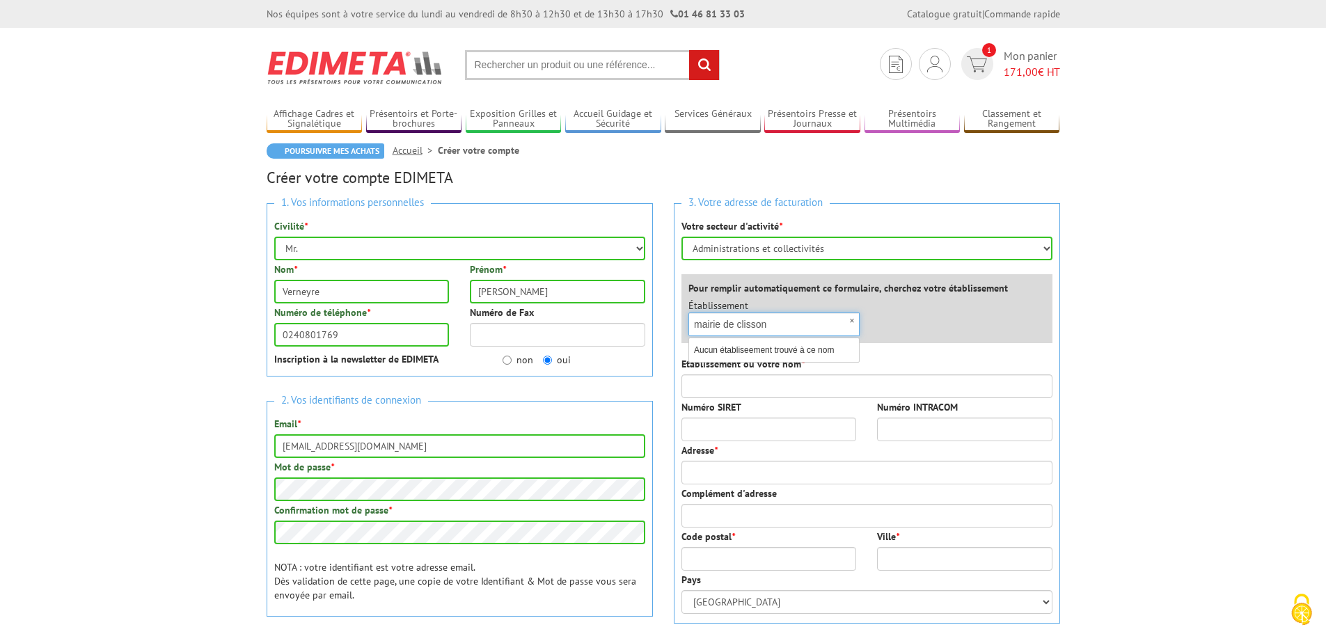
click at [777, 320] on input "mairie de clisson" at bounding box center [774, 324] width 172 height 24
drag, startPoint x: 720, startPoint y: 322, endPoint x: 681, endPoint y: 324, distance: 39.1
click at [681, 324] on div "Établissement × mairie de clisson Aucun établiseement trouvé à ce nom" at bounding box center [774, 318] width 193 height 38
click at [736, 324] on input "commune de clisson" at bounding box center [774, 324] width 172 height 24
click at [786, 326] on input "commune de clisson" at bounding box center [774, 324] width 172 height 24
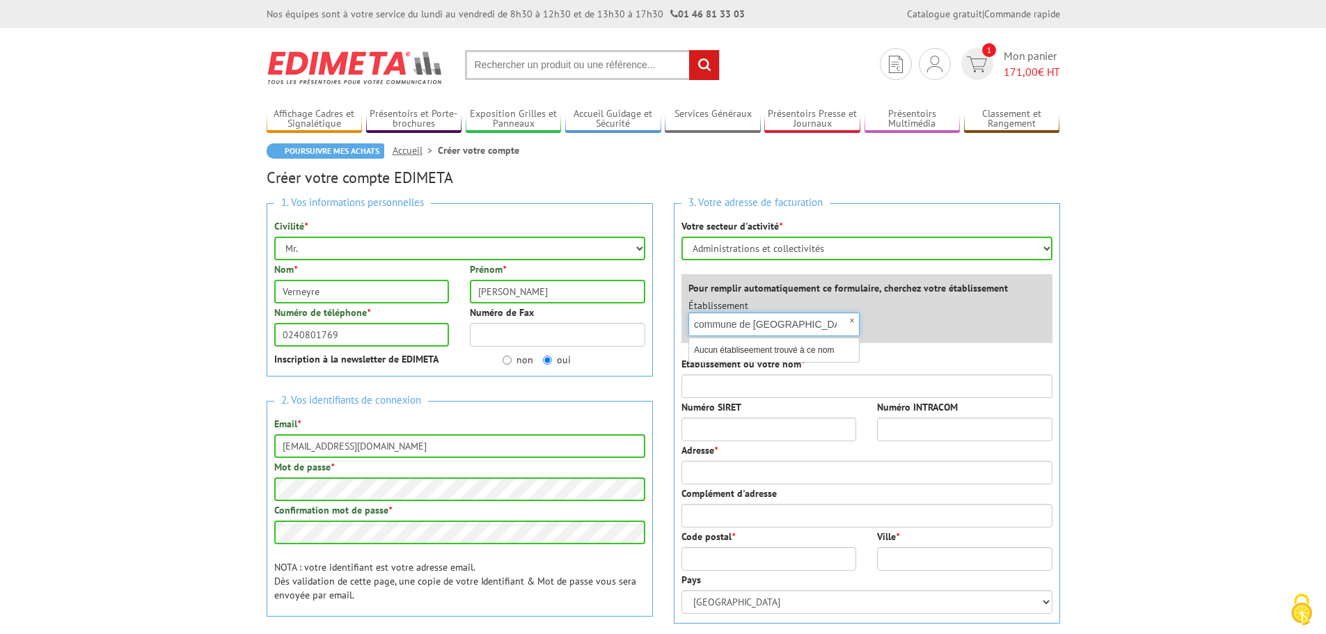
type input "commune de clisson"
click at [765, 432] on input "Numéro SIRET" at bounding box center [768, 430] width 175 height 24
paste input "214 400 434 00"
click at [795, 454] on div "Adresse *" at bounding box center [866, 463] width 371 height 41
click at [830, 427] on input "214 400 434 00" at bounding box center [768, 430] width 175 height 24
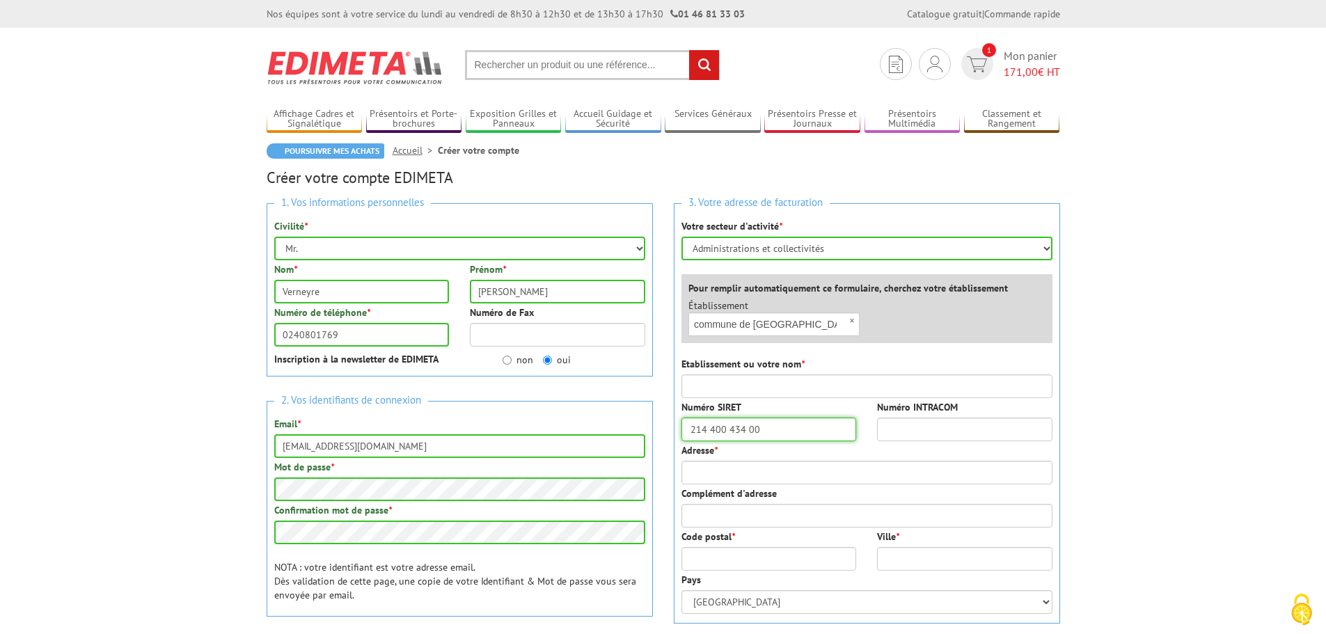
drag, startPoint x: 800, startPoint y: 425, endPoint x: 631, endPoint y: 421, distance: 169.9
click at [631, 421] on div "1. Vos informations personnelles Civilité * Mr. Mme. Mlle. Nom * Verneyre Préno…" at bounding box center [663, 521] width 814 height 657
click at [730, 429] on input "214 400 434 00" at bounding box center [768, 430] width 175 height 24
click at [763, 429] on input "214 400 434 00" at bounding box center [768, 430] width 175 height 24
drag, startPoint x: 755, startPoint y: 429, endPoint x: 746, endPoint y: 430, distance: 9.1
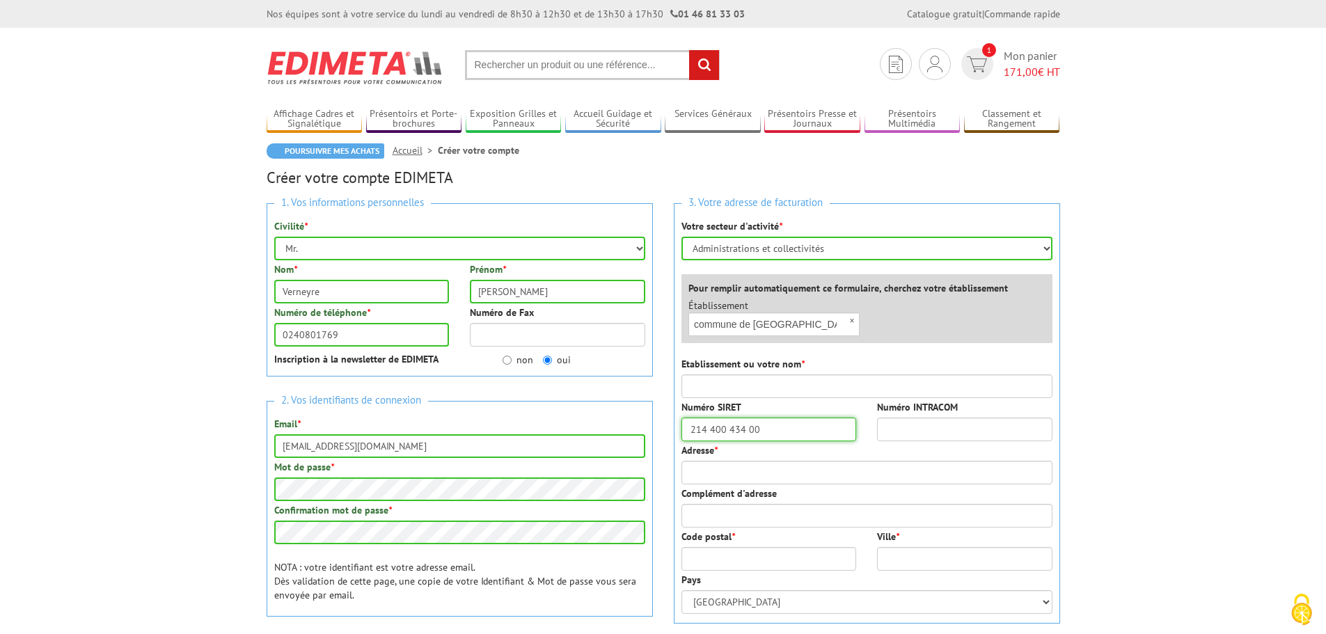
click at [746, 430] on input "214 400 434 00" at bounding box center [768, 430] width 175 height 24
type input "214 400 434 12"
click at [758, 466] on input "Adresse *" at bounding box center [866, 473] width 371 height 24
type input "[STREET_ADDRESS]"
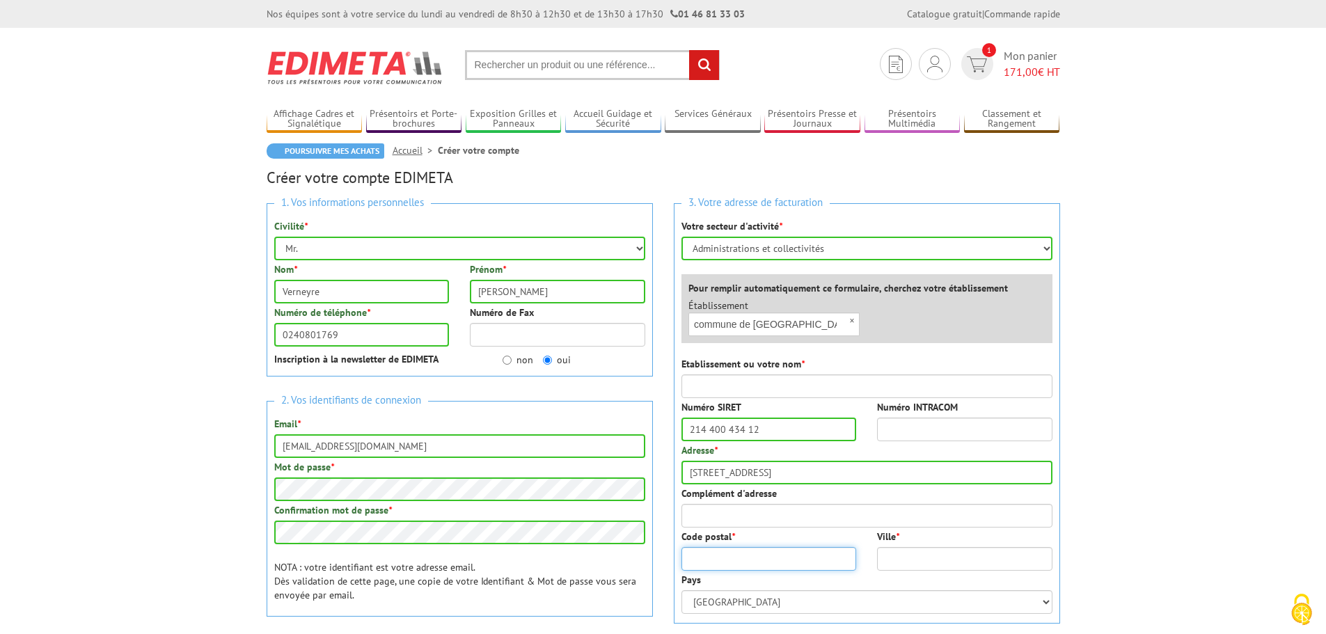
click at [770, 567] on input "Code postal *" at bounding box center [768, 559] width 175 height 24
type input "44190"
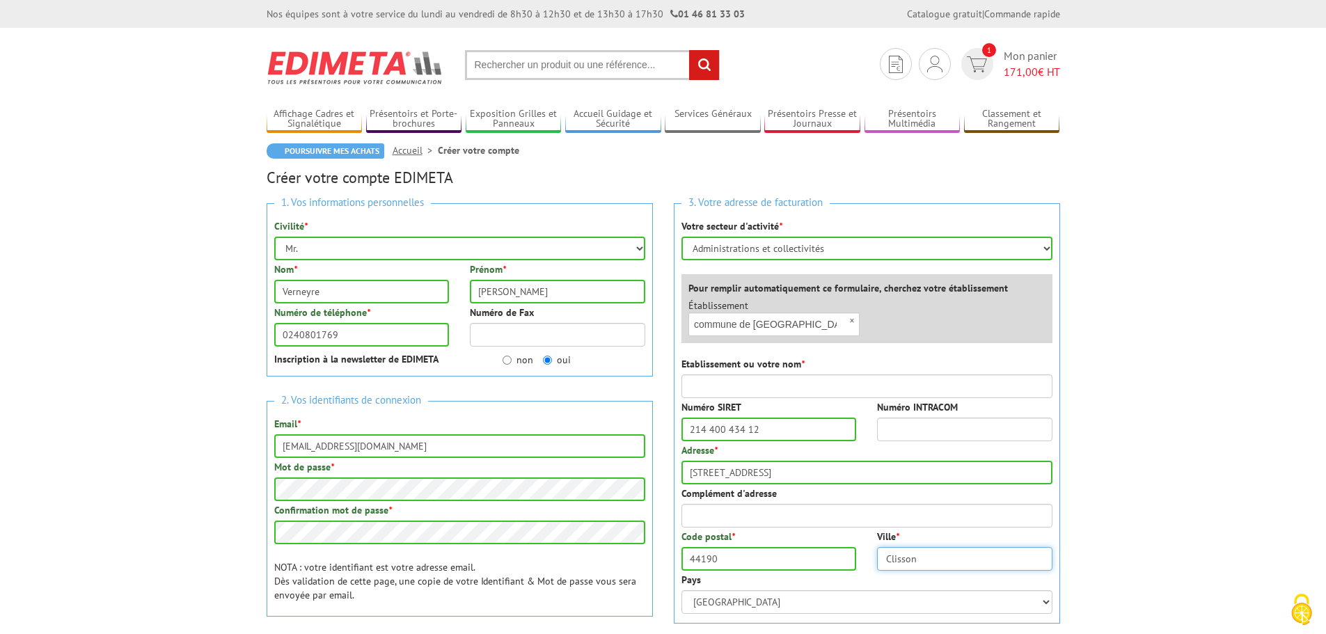
type input "Clisson"
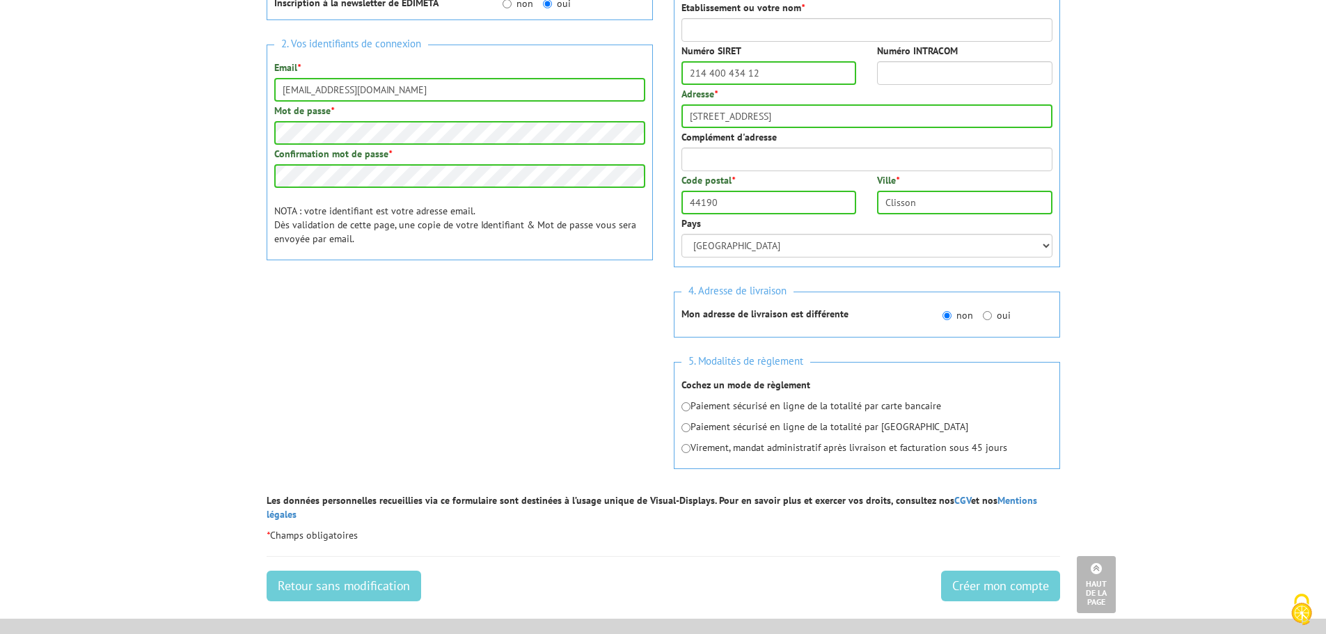
click at [730, 450] on p "Virement, mandat administratif après livraison et facturation sous 45 jours" at bounding box center [866, 448] width 371 height 14
click at [687, 448] on input "radio" at bounding box center [685, 448] width 9 height 9
radio input "true"
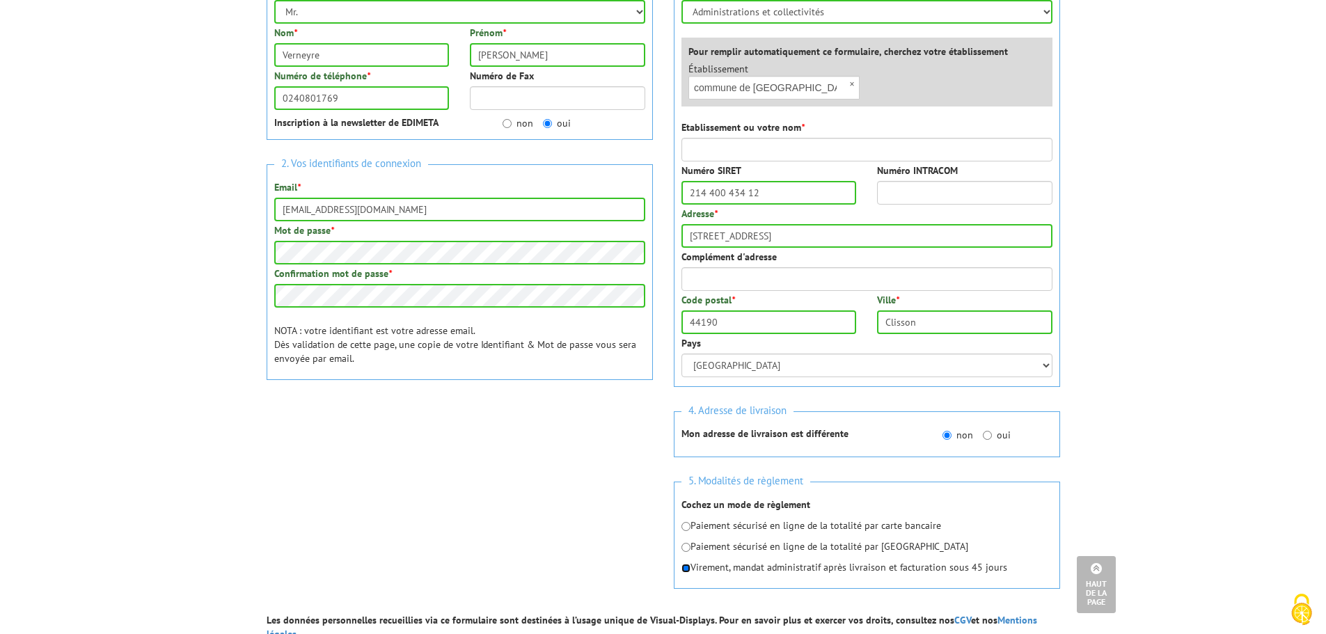
scroll to position [217, 0]
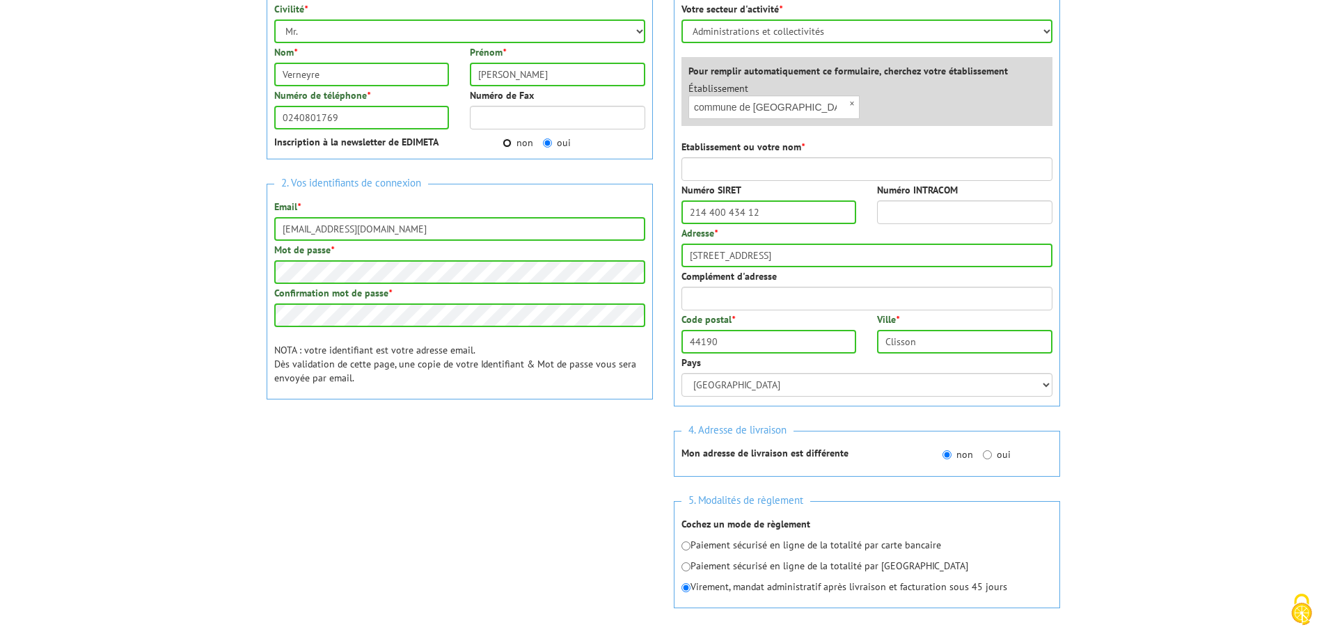
click at [504, 145] on input "non" at bounding box center [506, 142] width 9 height 9
radio input "true"
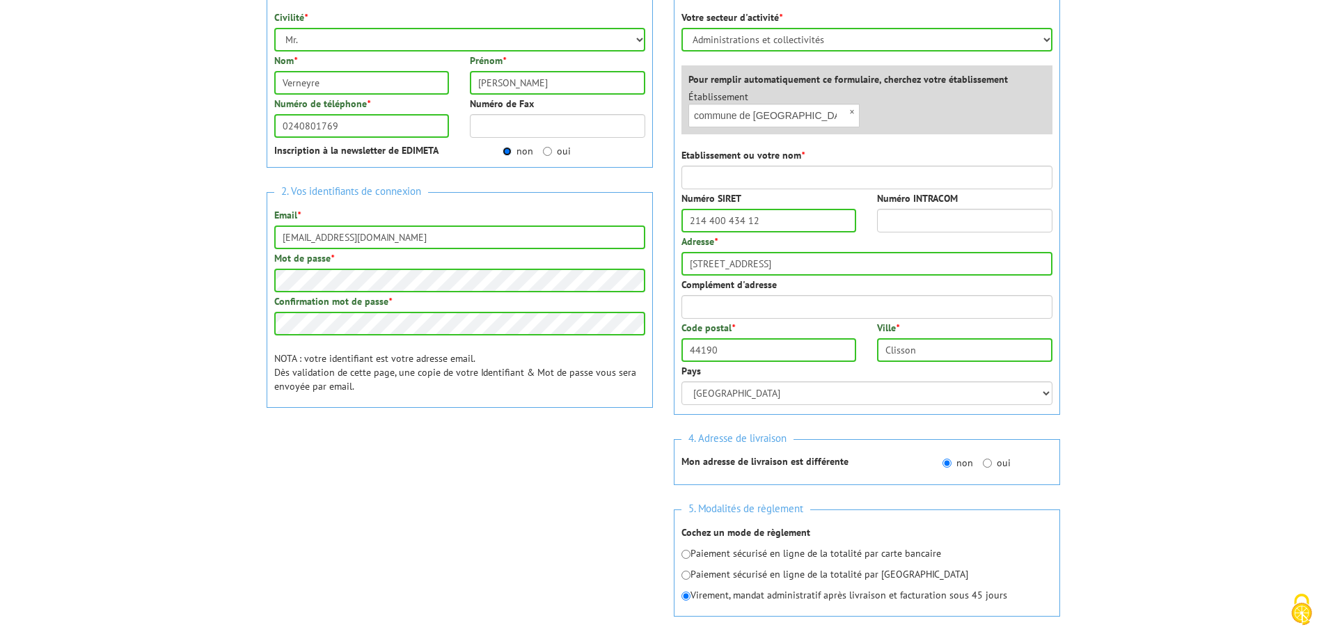
scroll to position [278, 0]
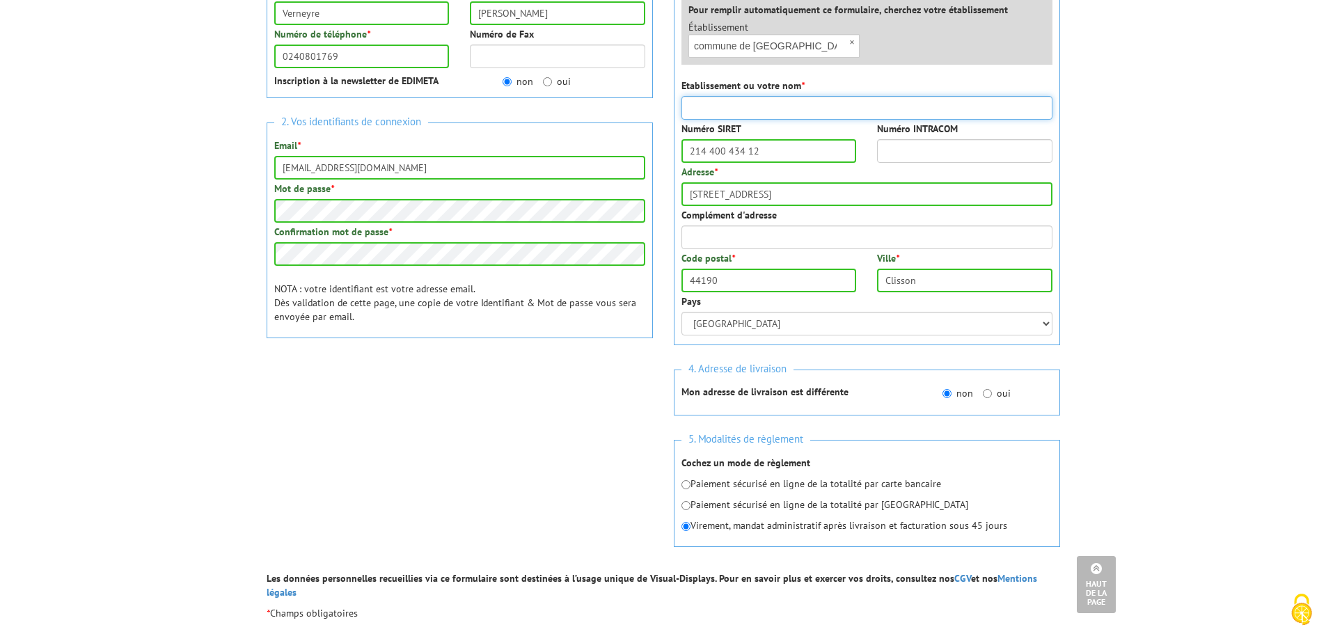
click at [774, 107] on input "Etablissement ou votre nom *" at bounding box center [866, 108] width 371 height 24
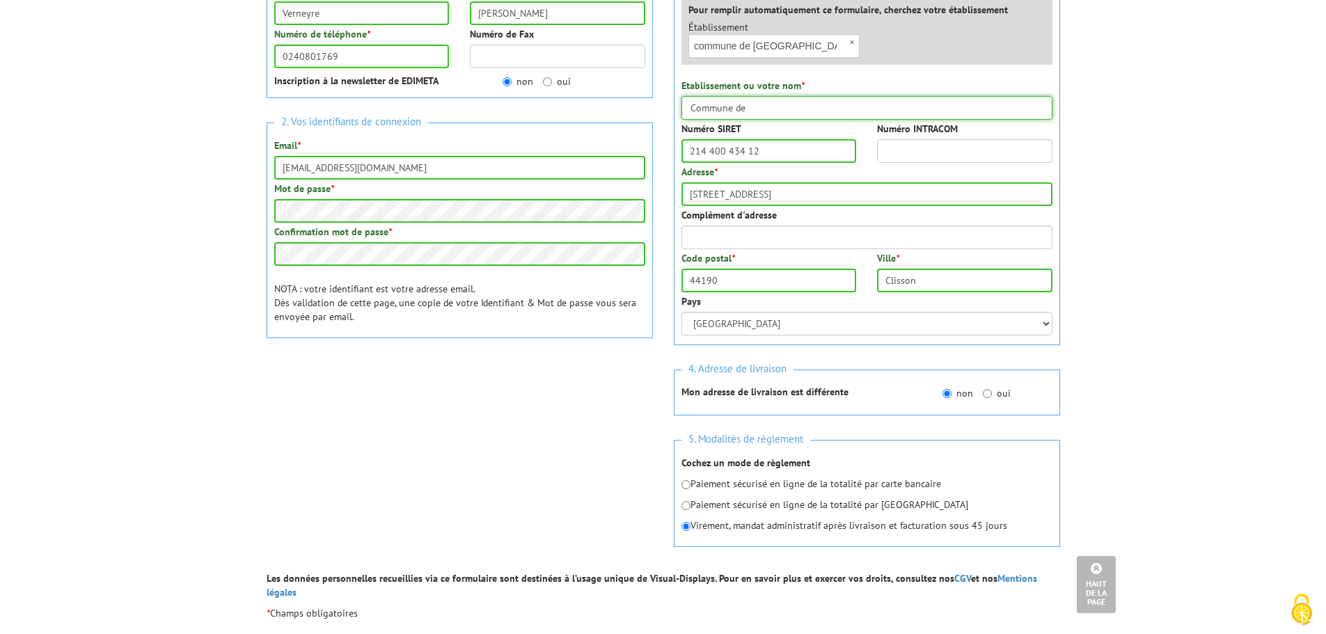
type input "Commune de c"
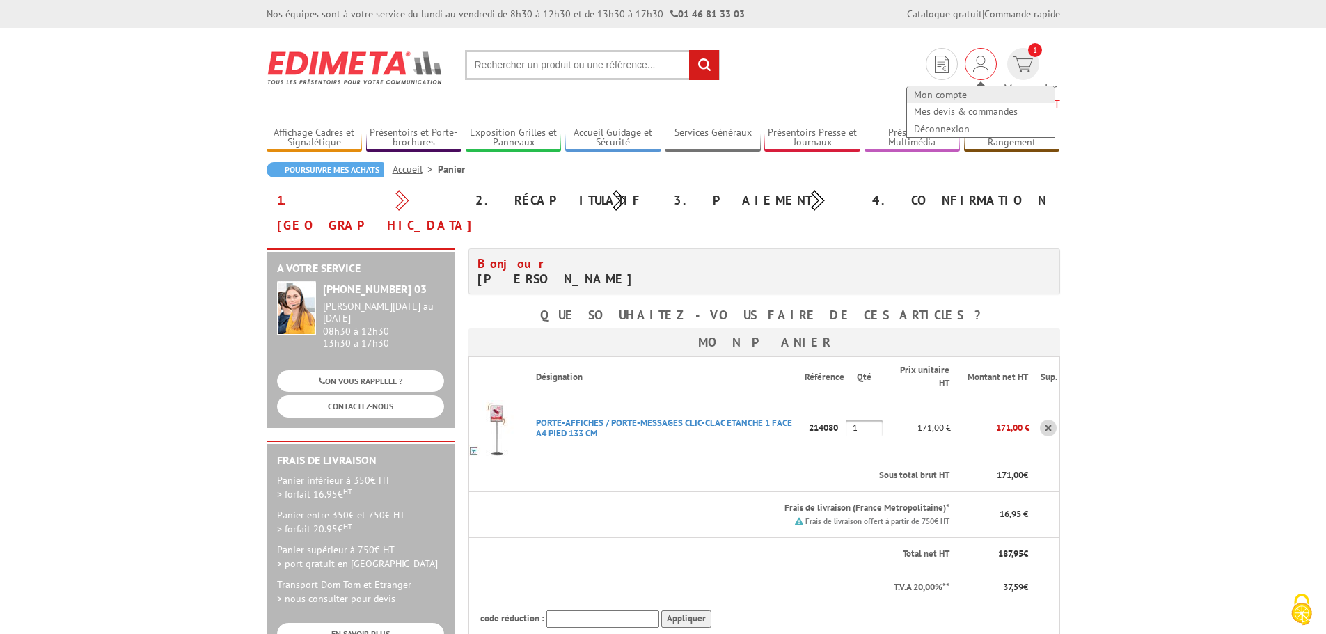
click at [908, 93] on link "Mon compte" at bounding box center [981, 94] width 148 height 17
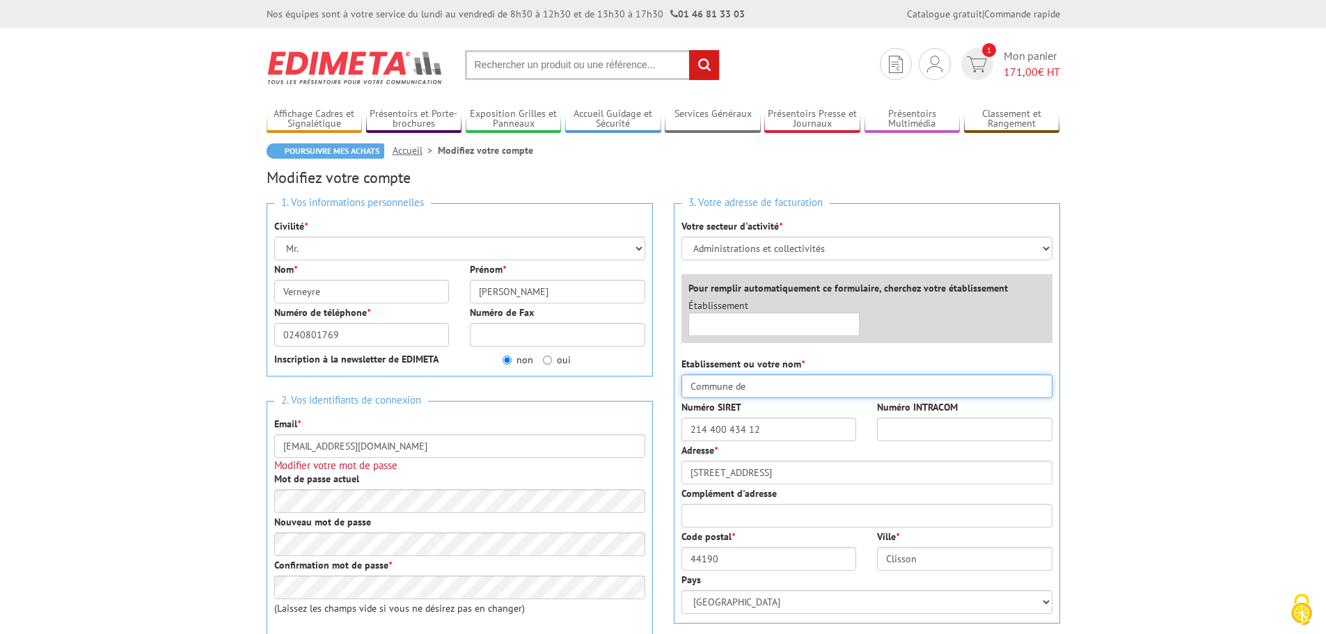
click at [752, 384] on input "Commune de" at bounding box center [866, 386] width 371 height 24
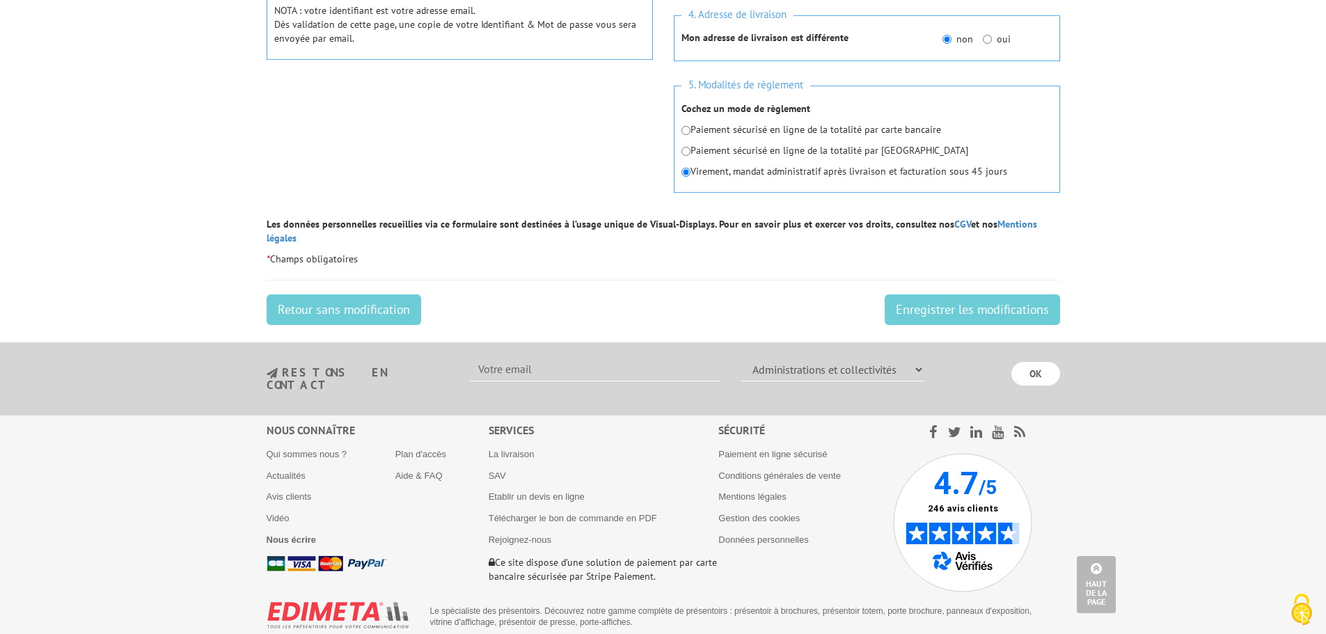
scroll to position [638, 0]
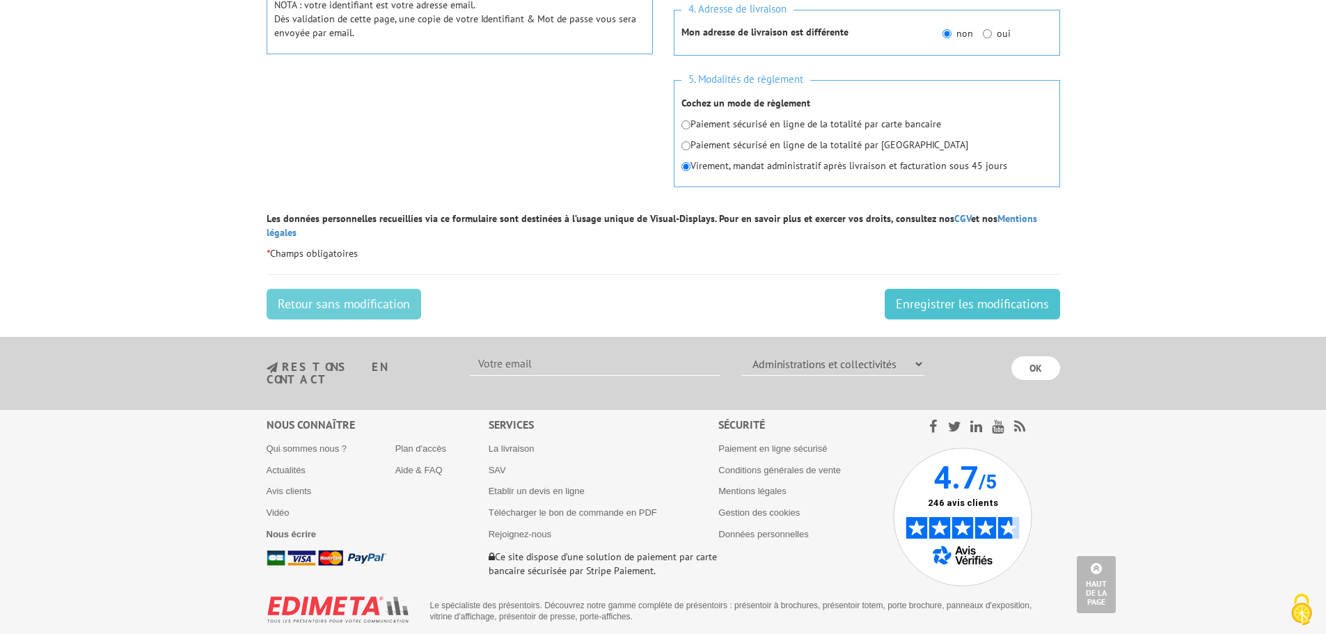
type input "Commune de Clisson"
click at [990, 289] on input "Enregistrer les modifications" at bounding box center [972, 304] width 175 height 31
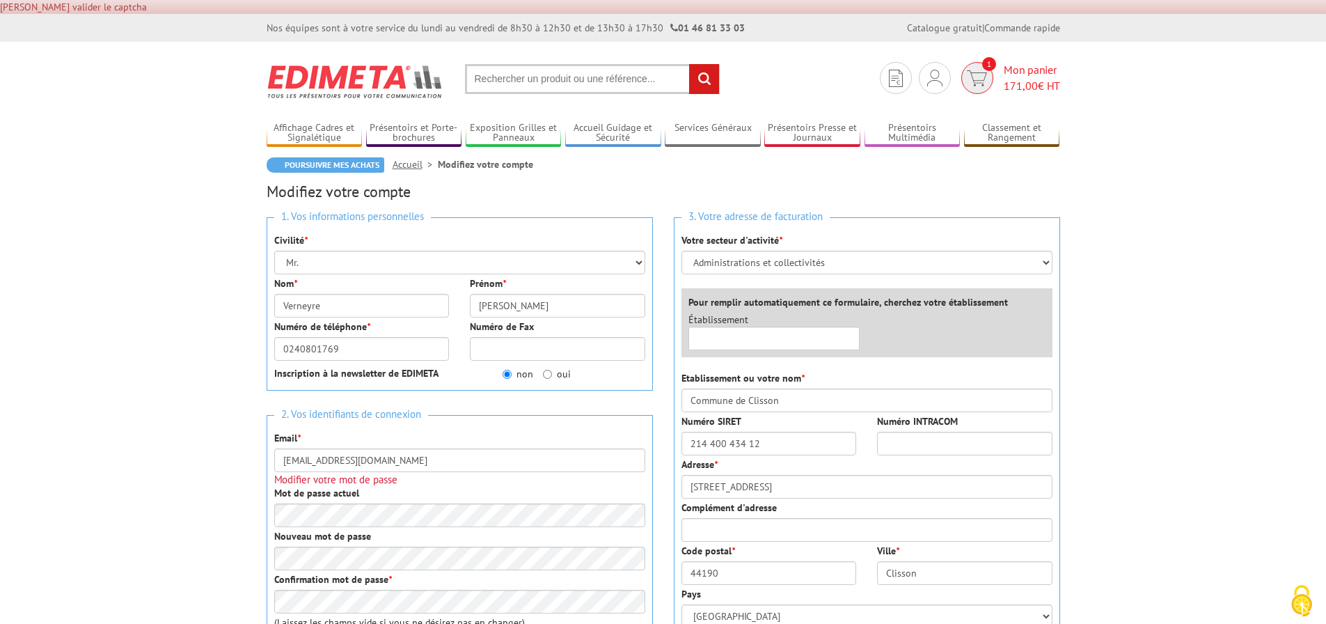
click at [1015, 63] on span "Mon panier 171,00 € HT" at bounding box center [1032, 78] width 56 height 32
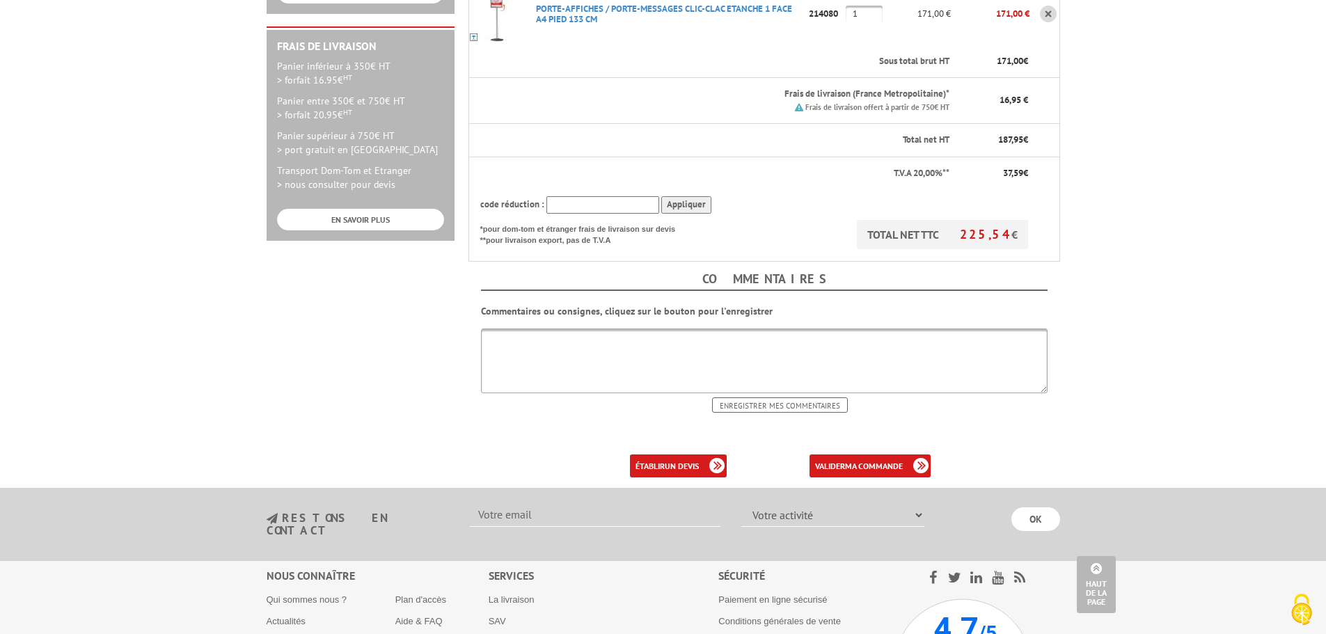
scroll to position [418, 0]
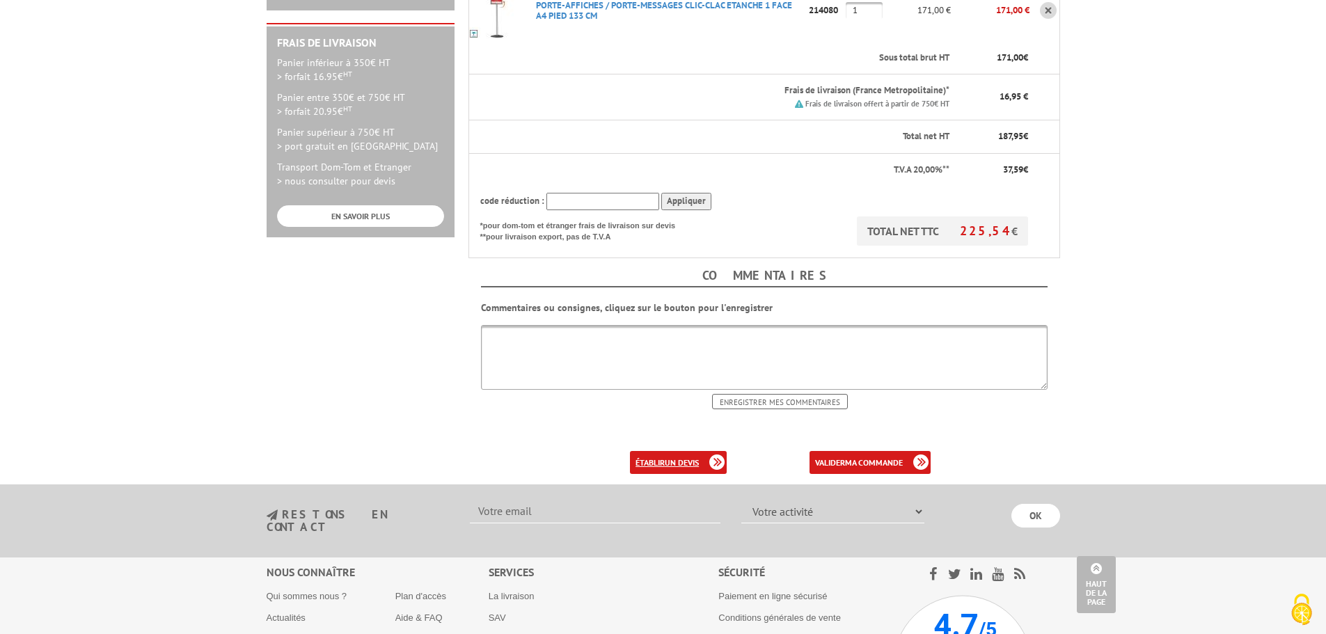
click at [690, 457] on b "un devis" at bounding box center [682, 462] width 34 height 10
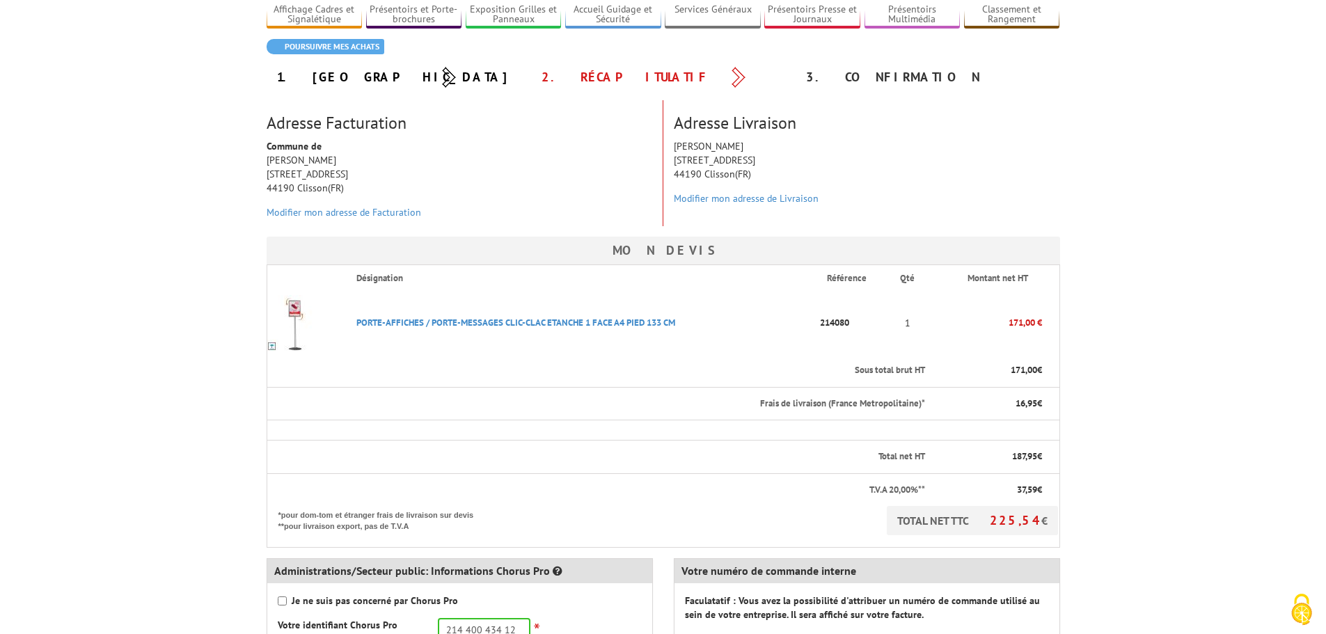
scroll to position [278, 0]
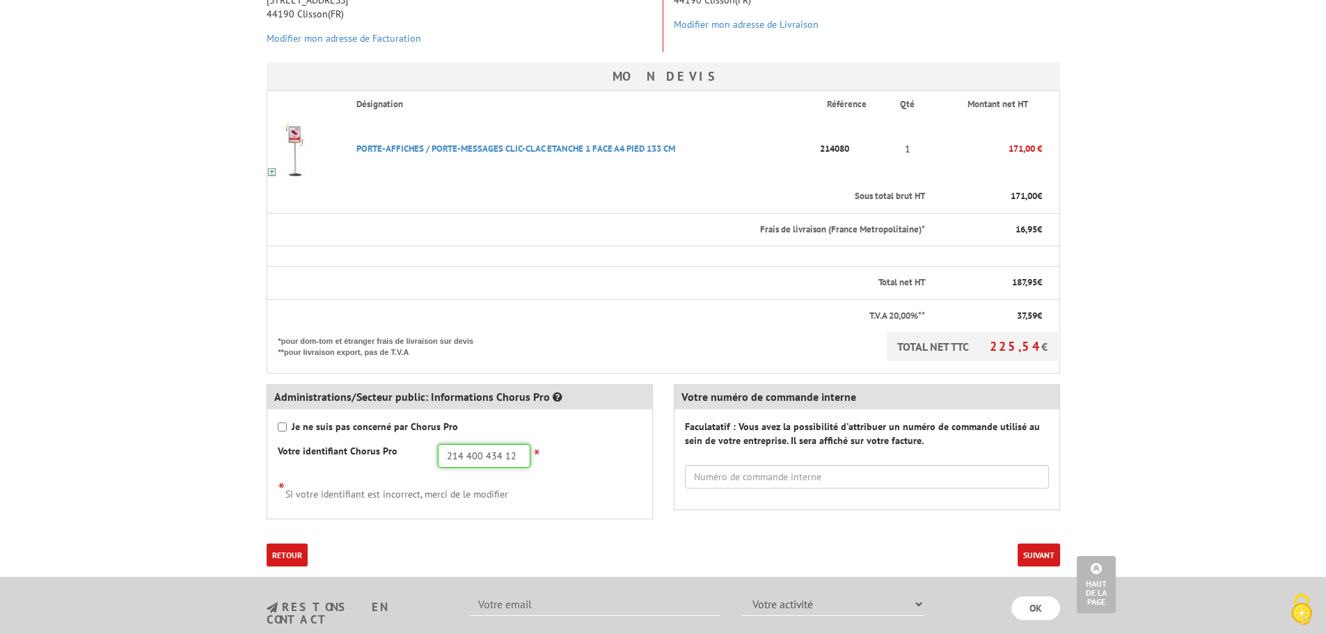
drag, startPoint x: 521, startPoint y: 454, endPoint x: 434, endPoint y: 455, distance: 87.0
click at [434, 455] on div "214 400 434 12 *" at bounding box center [539, 456] width 225 height 24
click at [450, 455] on input "214 400 434 12" at bounding box center [484, 456] width 93 height 24
drag, startPoint x: 516, startPoint y: 459, endPoint x: 407, endPoint y: 458, distance: 108.6
click at [525, 458] on input "214 400 434 12" at bounding box center [484, 456] width 93 height 24
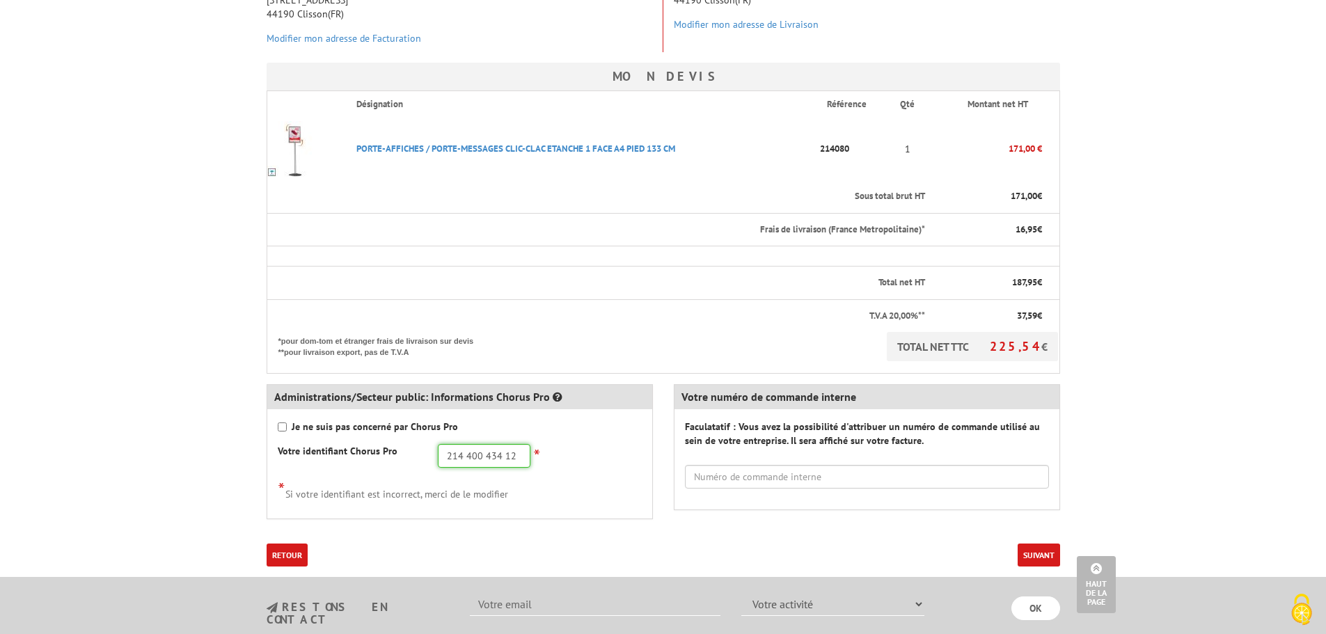
click at [516, 456] on input "214 400 434 12" at bounding box center [484, 456] width 93 height 24
click at [489, 457] on input "214 400 434 12" at bounding box center [484, 456] width 93 height 24
click at [403, 459] on div "Votre identifiant Chorus Pro 214 400 434 12 *" at bounding box center [459, 456] width 385 height 24
paste input "400434000"
type input "21440043400012"
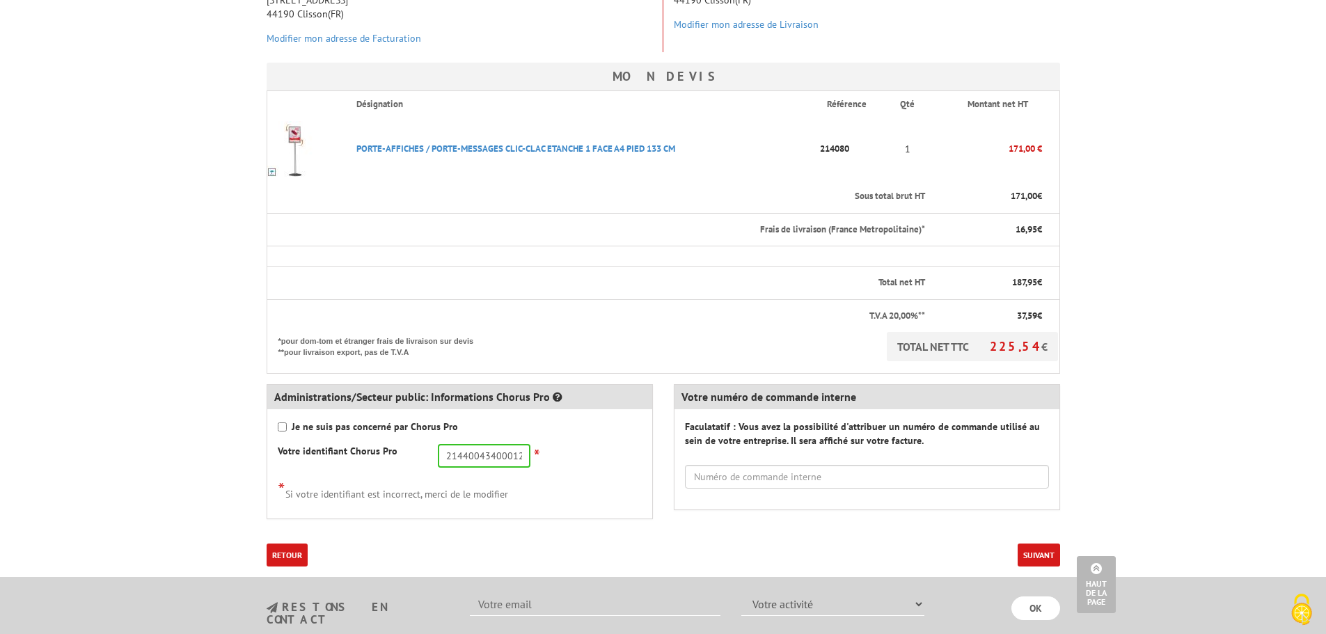
click at [516, 493] on div "* Si votre identifiant est incorrect, merci de le modifier" at bounding box center [460, 489] width 364 height 23
click at [1035, 559] on button "Suivant" at bounding box center [1038, 555] width 42 height 23
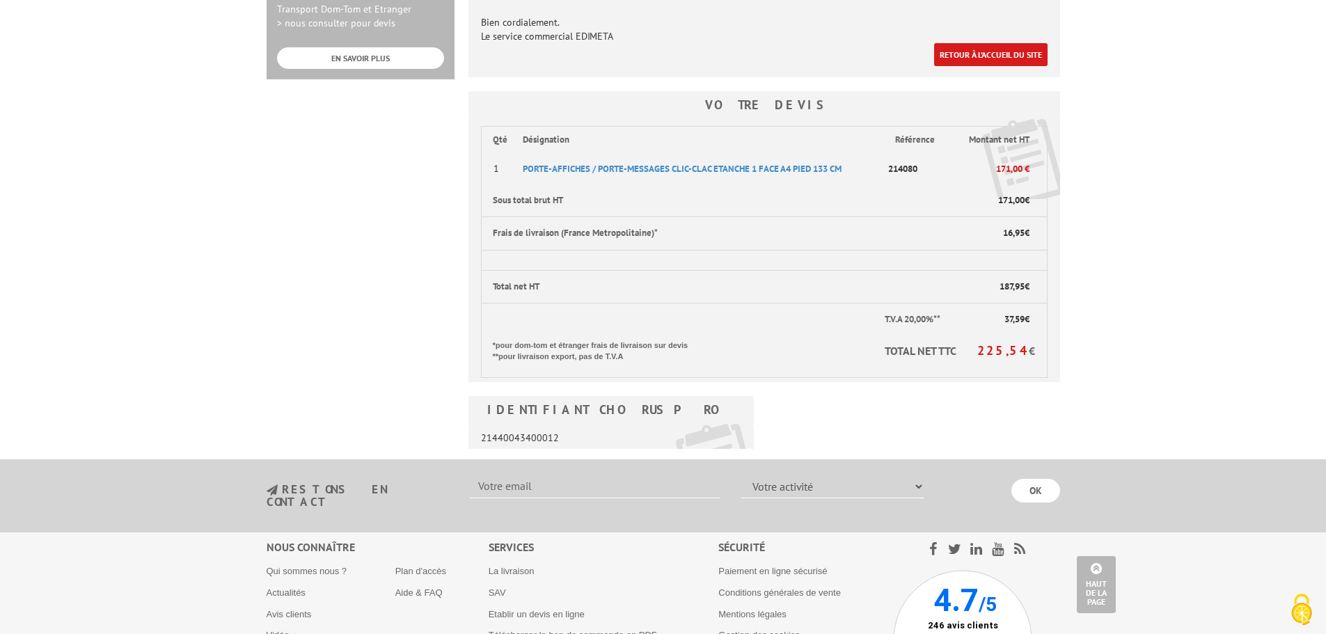
scroll to position [557, 0]
